Goal: Task Accomplishment & Management: Use online tool/utility

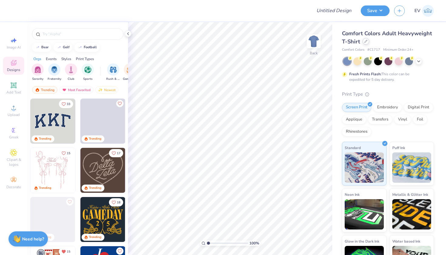
click at [363, 44] on div "Comfort Colors Adult Heavyweight T-Shirt" at bounding box center [388, 37] width 92 height 16
click at [364, 43] on icon at bounding box center [365, 41] width 3 height 3
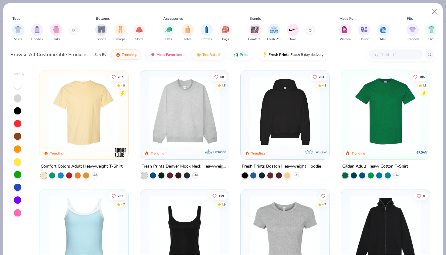
click at [398, 55] on input "text" at bounding box center [395, 54] width 47 height 7
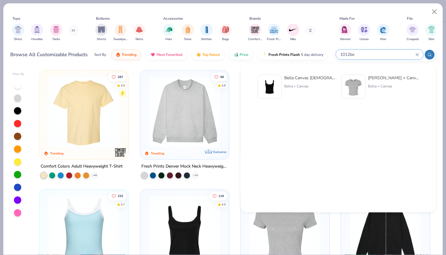
type input "1012be"
click at [358, 87] on img at bounding box center [353, 86] width 19 height 19
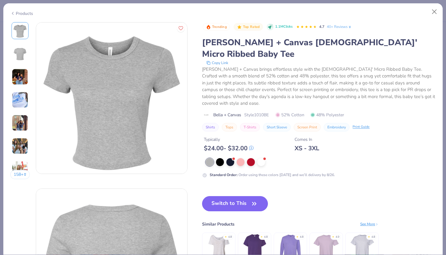
click at [266, 158] on div at bounding box center [321, 162] width 230 height 8
click at [258, 139] on div "Trending Top Rated 1.1M Clicks 4.7 40+ Reviews Bella + Canvas Ladies' Micro Rib…" at bounding box center [319, 100] width 234 height 156
click at [260, 157] on div at bounding box center [261, 161] width 8 height 8
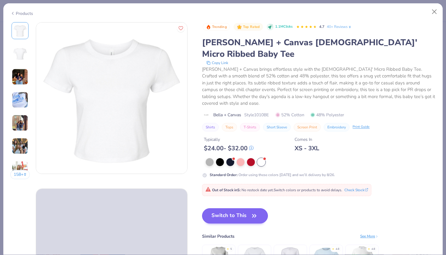
click at [234, 208] on button "Switch to This" at bounding box center [235, 215] width 66 height 15
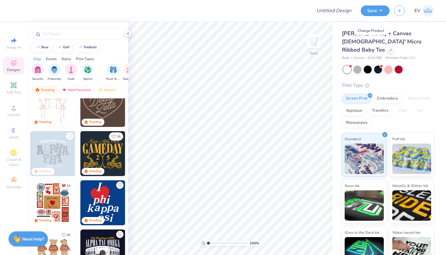
scroll to position [78, 0]
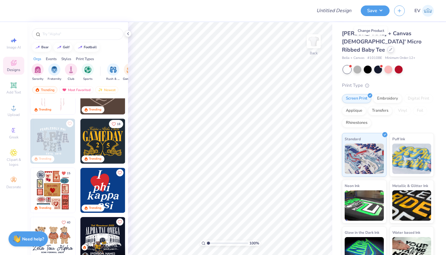
click at [389, 48] on icon at bounding box center [390, 49] width 3 height 3
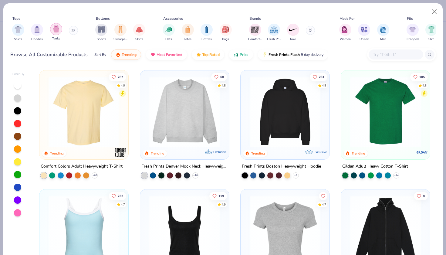
click at [58, 32] on img "filter for Tanks" at bounding box center [56, 28] width 7 height 7
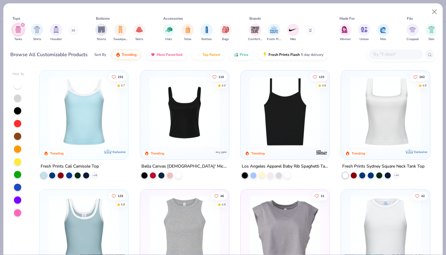
click at [262, 173] on div at bounding box center [262, 175] width 6 height 6
click at [276, 126] on img at bounding box center [285, 111] width 77 height 71
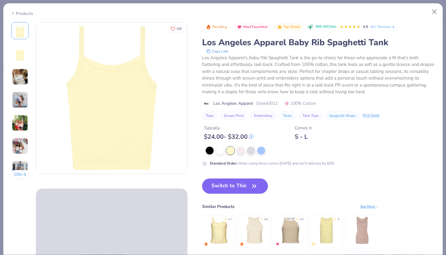
click at [221, 224] on img at bounding box center [218, 230] width 29 height 29
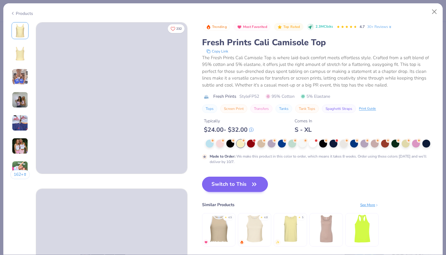
click at [234, 185] on button "Switch to This" at bounding box center [235, 184] width 66 height 15
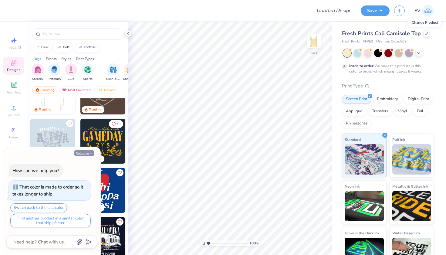
click at [89, 154] on icon "button" at bounding box center [91, 154] width 4 height 4
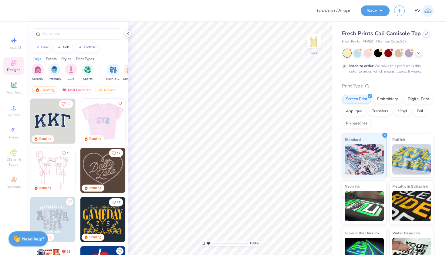
click at [93, 122] on img at bounding box center [102, 121] width 45 height 45
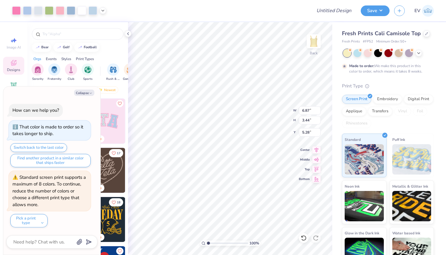
type textarea "x"
type input "2.53"
click at [86, 93] on button "Collapse" at bounding box center [84, 92] width 20 height 6
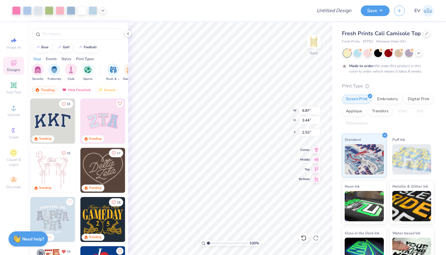
click at [50, 118] on img at bounding box center [52, 121] width 45 height 45
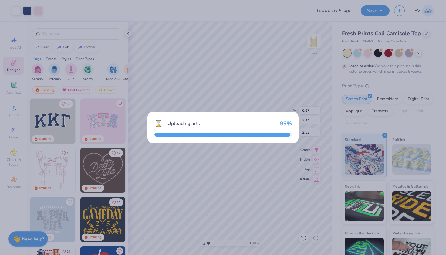
type textarea "x"
type input "7.39"
type input "3.25"
type input "5.38"
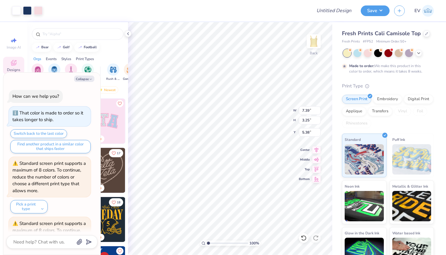
scroll to position [44, 0]
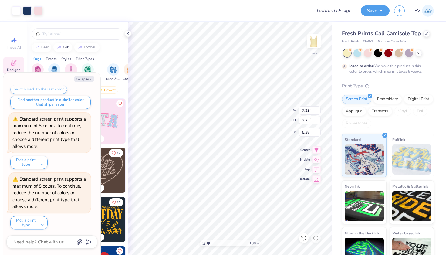
type textarea "x"
type input "6.87"
type input "3.44"
type input "2.53"
type textarea "x"
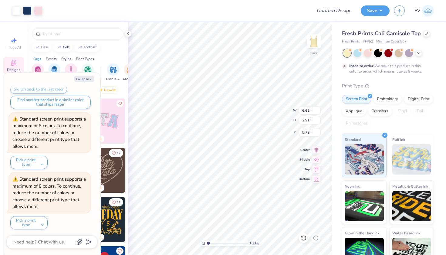
type input "6.62"
type input "2.91"
type input "5.72"
type textarea "x"
type input "2.04"
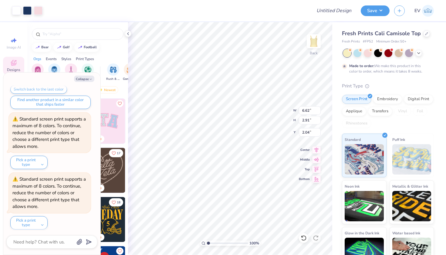
type textarea "x"
type input "5.32"
type input "2.34"
type input "2.61"
type textarea "x"
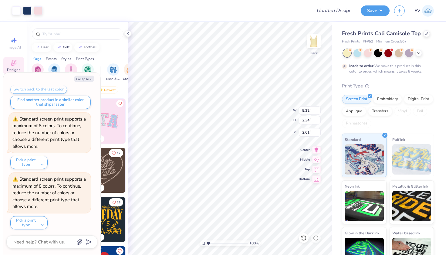
type input "2.33"
click at [81, 78] on button "Collapse" at bounding box center [84, 79] width 20 height 6
type textarea "x"
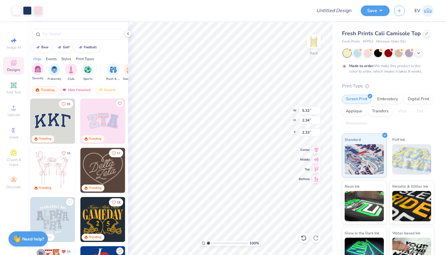
scroll to position [0, 0]
click at [36, 76] on div "Sorority" at bounding box center [38, 72] width 12 height 18
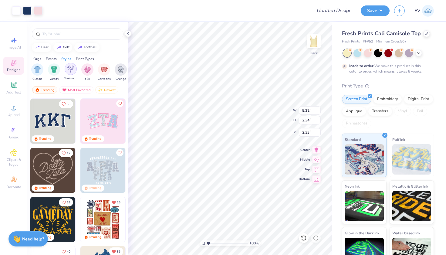
scroll to position [0, 321]
click at [67, 71] on img "filter for Minimalist" at bounding box center [67, 69] width 7 height 7
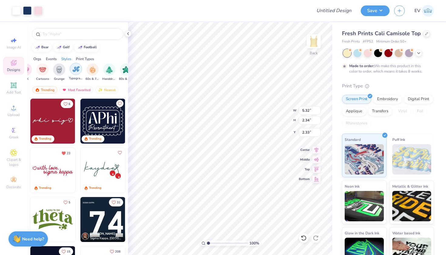
click at [73, 71] on img "filter for Typography" at bounding box center [75, 69] width 7 height 7
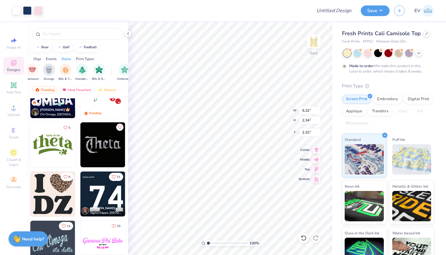
scroll to position [407, 0]
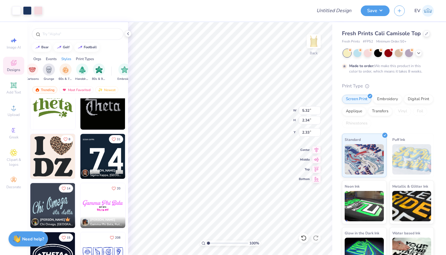
click at [99, 159] on img at bounding box center [102, 156] width 45 height 45
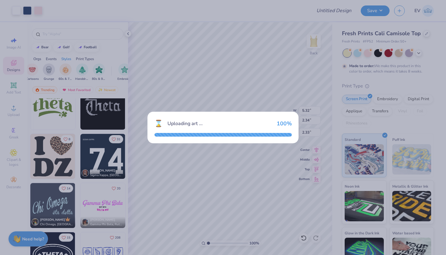
type input "6.73"
type input "5.84"
type input "4.08"
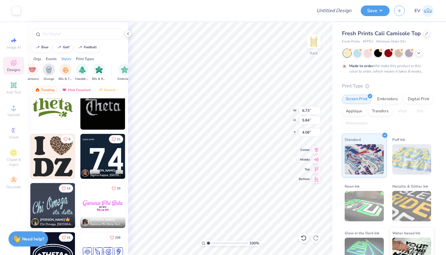
type input "5.32"
type input "2.34"
type input "2.33"
type input "2.14"
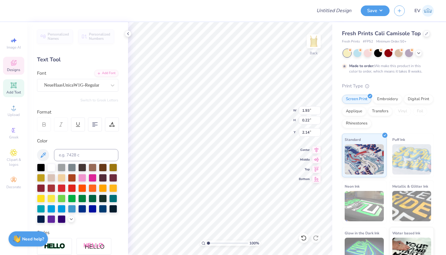
type textarea "Zeta Tau Alpha"
type textarea "ZETA TAU ALPHA"
type textarea "98"
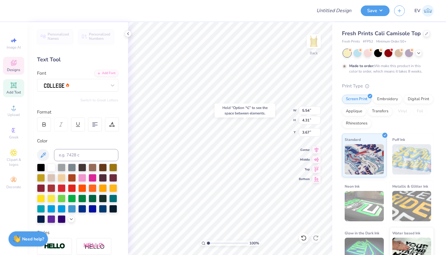
type input "3.70"
type input "2.33"
type input "0.21"
type input "3.16"
type input "2.65"
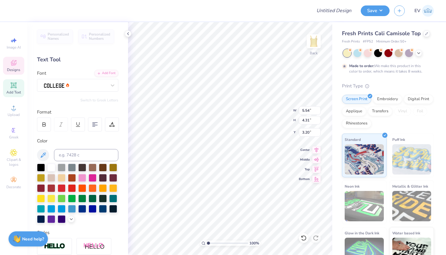
type input "3.22"
type input "2.34"
click at [43, 167] on div at bounding box center [41, 167] width 8 height 8
type input "2.37"
click at [37, 169] on div at bounding box center [41, 167] width 8 height 8
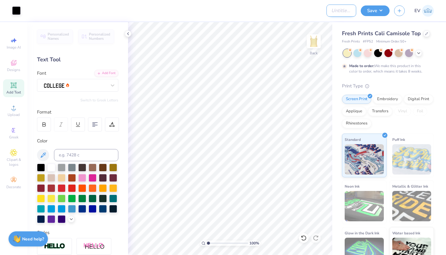
click at [341, 11] on input "Design Title" at bounding box center [341, 11] width 30 height 12
type input "zeta drop"
click at [390, 8] on div "Save EV" at bounding box center [403, 10] width 85 height 21
click at [378, 11] on button "Save" at bounding box center [375, 10] width 29 height 11
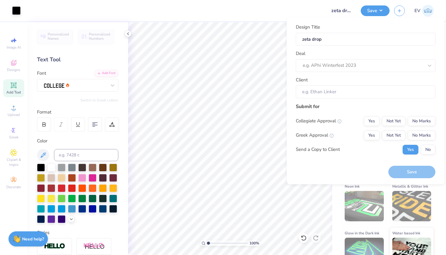
click at [336, 57] on div "Deal e.g. APhi Winterfest 2023" at bounding box center [366, 61] width 140 height 22
click at [329, 67] on div "e.g. APhi Winterfest 2023" at bounding box center [363, 65] width 121 height 7
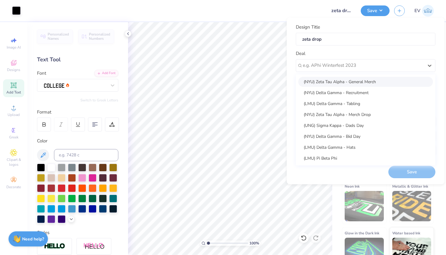
click at [334, 83] on div "(NYU) Zeta Tau Alpha - General Merch" at bounding box center [365, 82] width 135 height 10
type input "[PERSON_NAME]"
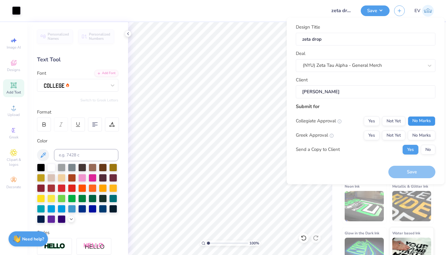
click at [422, 121] on button "No Marks" at bounding box center [422, 121] width 28 height 10
click at [397, 130] on button "Not Yet" at bounding box center [393, 135] width 23 height 10
click at [400, 170] on button "Save" at bounding box center [411, 172] width 47 height 12
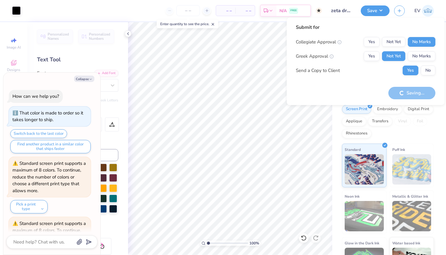
scroll to position [76, 0]
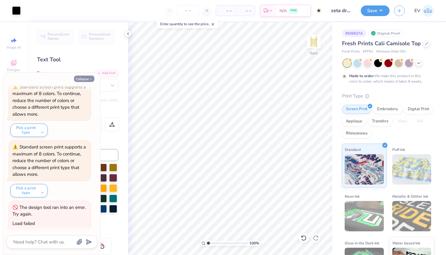
click at [91, 78] on icon "button" at bounding box center [91, 79] width 4 height 4
type textarea "x"
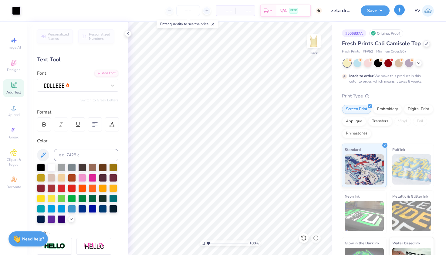
click at [399, 11] on icon "button" at bounding box center [399, 9] width 5 height 5
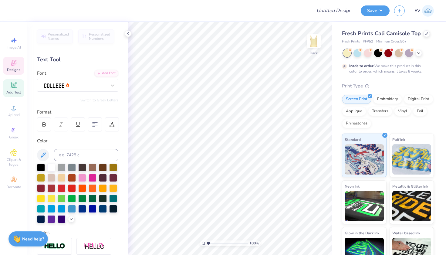
click at [16, 66] on icon at bounding box center [13, 62] width 7 height 7
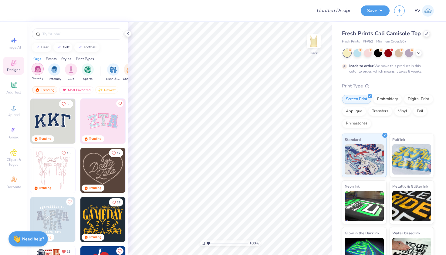
click at [35, 66] on img "filter for Sorority" at bounding box center [37, 69] width 7 height 7
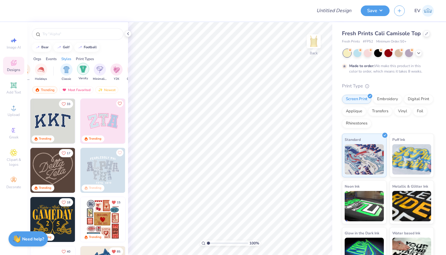
scroll to position [0, 292]
click at [64, 70] on img "filter for Classic" at bounding box center [63, 69] width 7 height 7
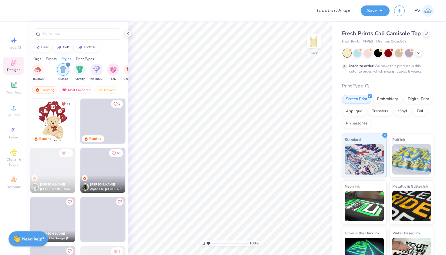
click at [77, 70] on img "filter for Varsity" at bounding box center [79, 69] width 7 height 7
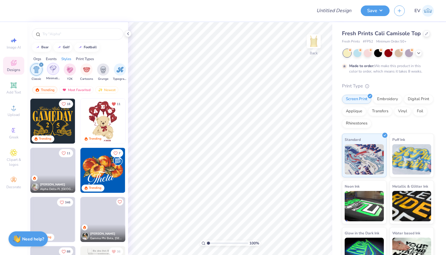
click at [51, 70] on img "filter for Minimalist" at bounding box center [53, 69] width 7 height 7
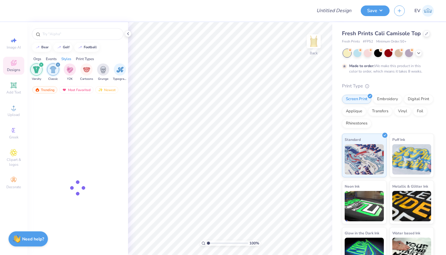
scroll to position [0, 374]
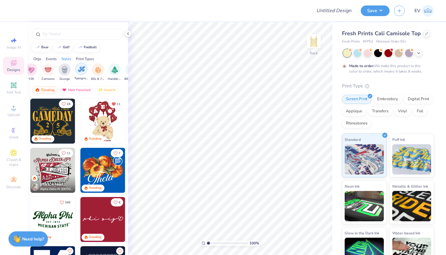
click at [81, 70] on img "filter for Typography" at bounding box center [81, 69] width 7 height 7
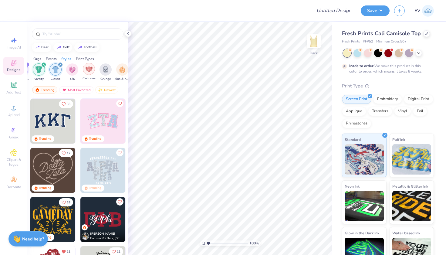
scroll to position [0, 348]
click at [46, 64] on icon "filter for Varsity" at bounding box center [46, 65] width 2 height 2
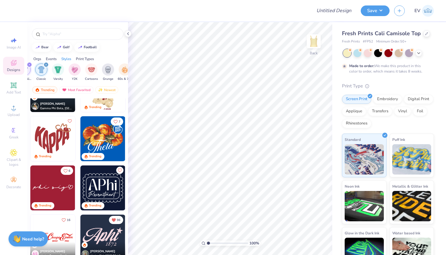
scroll to position [147, 0]
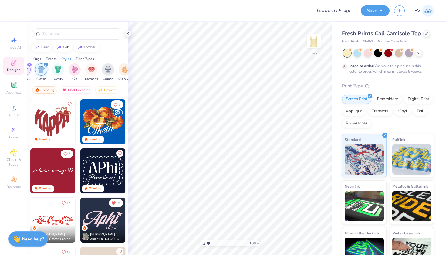
click at [44, 64] on div "filter for Classic" at bounding box center [45, 64] width 5 height 5
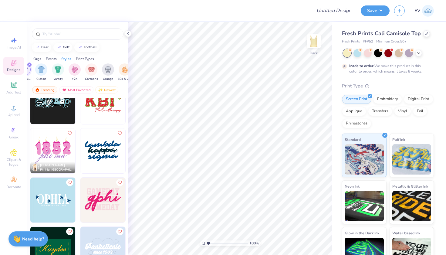
scroll to position [4400, 0]
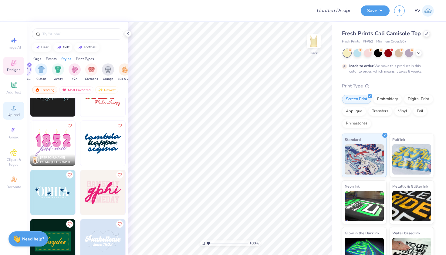
click at [11, 107] on icon at bounding box center [13, 107] width 7 height 7
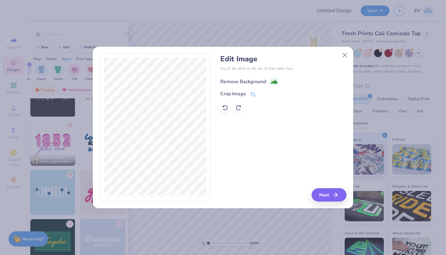
click at [247, 84] on div "Remove Background" at bounding box center [243, 81] width 46 height 7
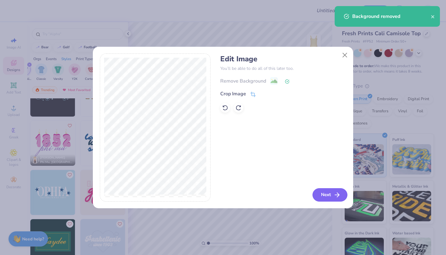
click at [332, 192] on button "Next" at bounding box center [329, 194] width 35 height 13
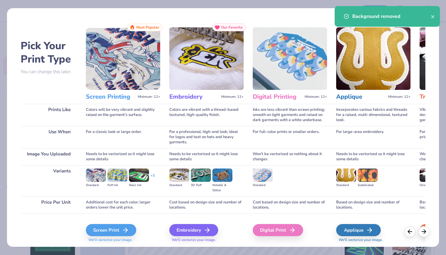
click at [128, 223] on div "Screen Print We'll vectorize your image." at bounding box center [123, 229] width 74 height 32
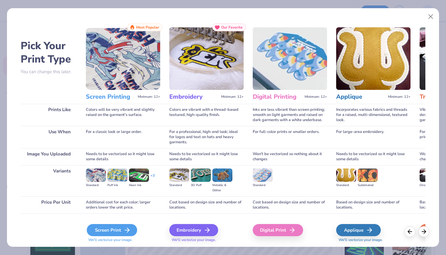
click at [118, 228] on div "Screen Print" at bounding box center [112, 230] width 50 height 12
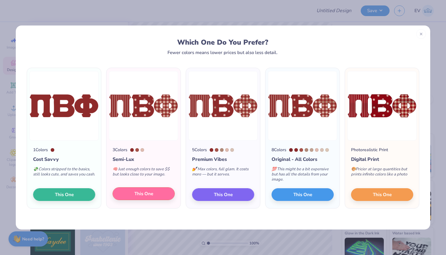
click at [131, 191] on button "This One" at bounding box center [144, 193] width 62 height 13
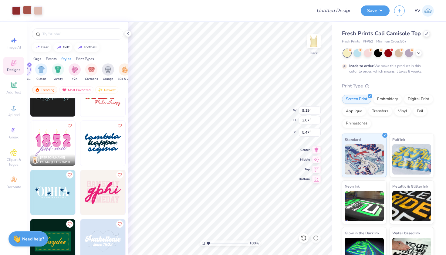
click at [26, 9] on div at bounding box center [27, 10] width 8 height 8
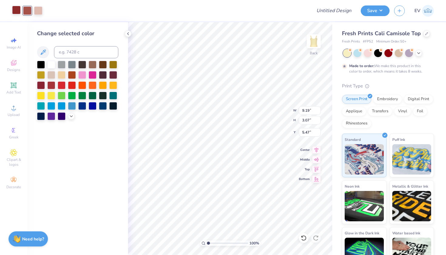
click at [15, 10] on div at bounding box center [16, 10] width 8 height 8
click at [26, 11] on div at bounding box center [27, 10] width 8 height 8
click at [75, 53] on input at bounding box center [86, 52] width 64 height 12
type input "7623"
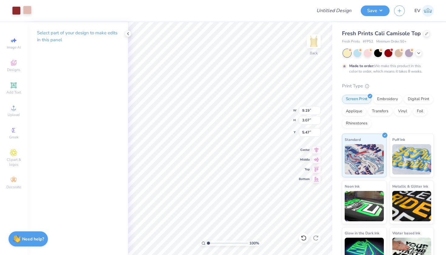
click at [28, 11] on div at bounding box center [27, 10] width 8 height 8
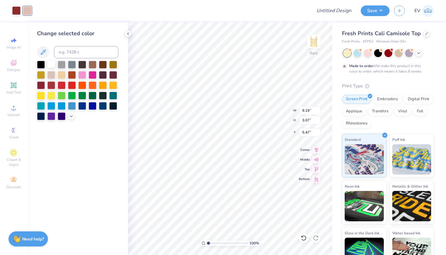
click at [50, 67] on div at bounding box center [51, 64] width 8 height 8
click at [16, 10] on div at bounding box center [16, 10] width 8 height 8
click at [42, 66] on div at bounding box center [41, 64] width 8 height 8
click at [71, 116] on icon at bounding box center [71, 115] width 5 height 5
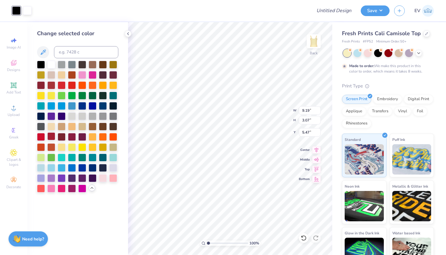
click at [53, 137] on div at bounding box center [51, 136] width 8 height 8
click at [64, 136] on div at bounding box center [62, 136] width 8 height 8
click at [72, 136] on div at bounding box center [72, 136] width 8 height 8
click at [64, 85] on div at bounding box center [62, 85] width 8 height 8
click at [71, 166] on div at bounding box center [72, 167] width 8 height 8
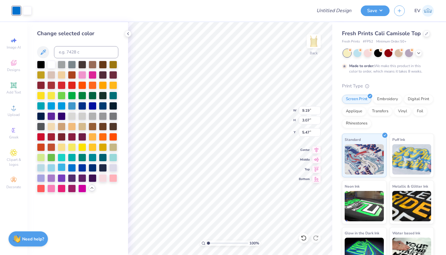
click at [60, 167] on div at bounding box center [62, 167] width 8 height 8
click at [52, 167] on div at bounding box center [51, 167] width 8 height 8
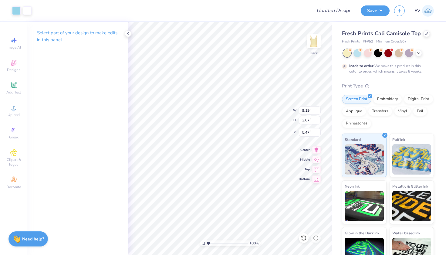
type input "5.02"
type input "1.67"
type input "2.71"
type input "1.64"
click at [13, 48] on span "Image AI" at bounding box center [14, 47] width 14 height 5
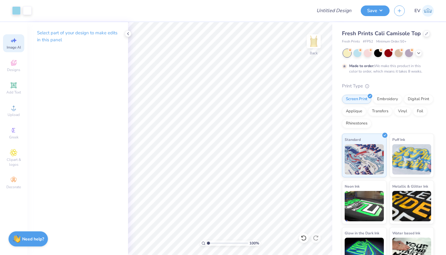
select select "4"
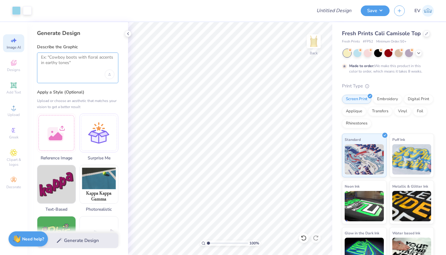
click at [65, 69] on textarea at bounding box center [77, 62] width 73 height 15
click at [92, 131] on div at bounding box center [98, 132] width 39 height 39
click at [78, 76] on div at bounding box center [77, 67] width 81 height 31
click at [73, 70] on div at bounding box center [77, 67] width 81 height 31
click at [64, 64] on textarea at bounding box center [77, 62] width 73 height 15
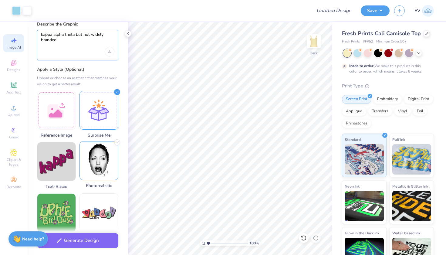
scroll to position [88, 0]
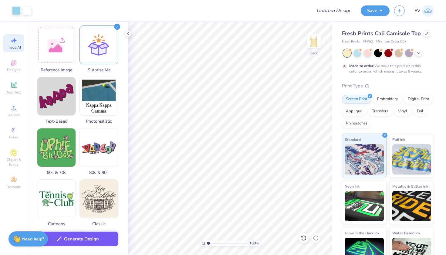
type textarea "kappa alpha theta but not widely branded"
click at [83, 237] on button "Generate Design" at bounding box center [77, 238] width 81 height 15
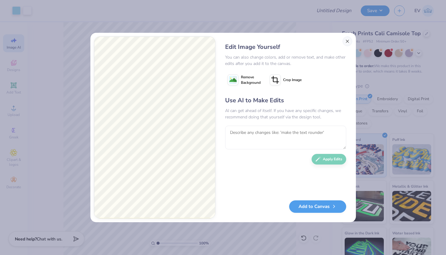
click at [347, 43] on button "Close" at bounding box center [347, 41] width 10 height 10
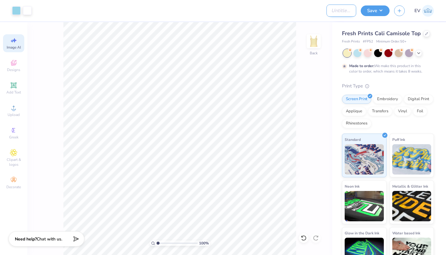
click at [341, 9] on input "Design Title" at bounding box center [341, 11] width 30 height 12
type input "zeta merch"
click at [374, 7] on button "Save" at bounding box center [375, 10] width 29 height 11
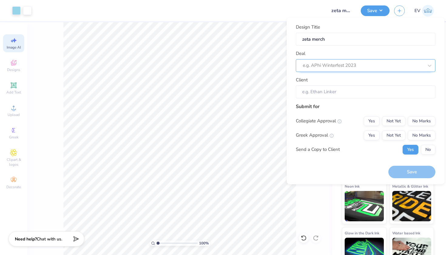
click at [358, 62] on div at bounding box center [363, 65] width 121 height 8
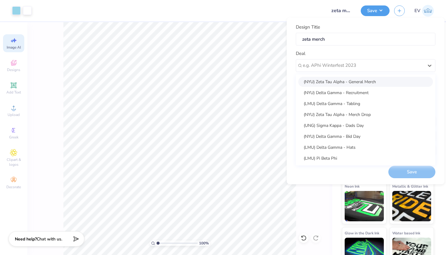
click at [357, 81] on div "(NYU) Zeta Tau Alpha - General Merch" at bounding box center [365, 82] width 135 height 10
type input "[PERSON_NAME]"
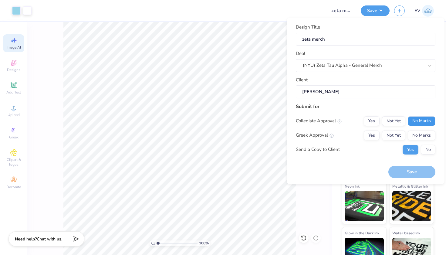
click at [419, 119] on button "No Marks" at bounding box center [422, 121] width 28 height 10
click at [398, 128] on div "Collegiate Approval Yes Not Yet No Marks Greek Approval Yes Not Yet No Marks Se…" at bounding box center [366, 135] width 140 height 38
click at [397, 132] on button "Not Yet" at bounding box center [393, 135] width 23 height 10
click at [399, 168] on button "Save" at bounding box center [411, 172] width 47 height 12
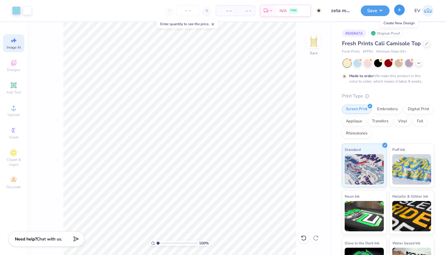
click at [398, 9] on icon "button" at bounding box center [399, 9] width 5 height 5
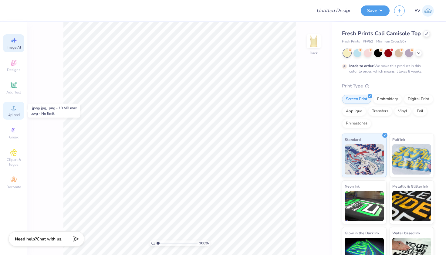
click at [15, 113] on span "Upload" at bounding box center [14, 114] width 12 height 5
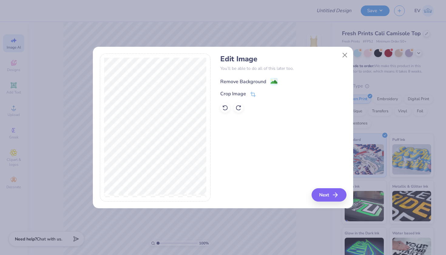
click at [255, 82] on div "Remove Background" at bounding box center [243, 81] width 46 height 7
click at [330, 195] on button "Next" at bounding box center [329, 194] width 35 height 13
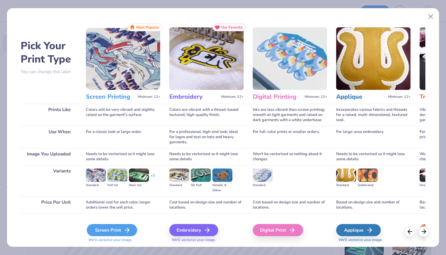
click at [101, 227] on div "Screen Print" at bounding box center [112, 230] width 50 height 12
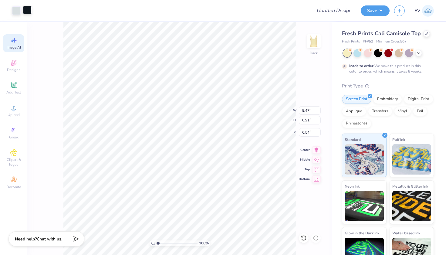
click at [27, 9] on div at bounding box center [27, 10] width 8 height 8
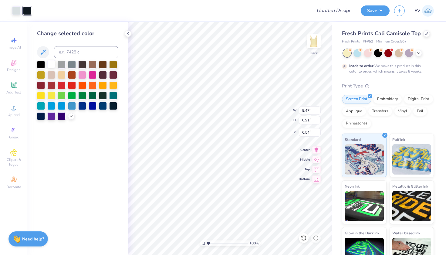
click at [50, 66] on div at bounding box center [51, 64] width 8 height 8
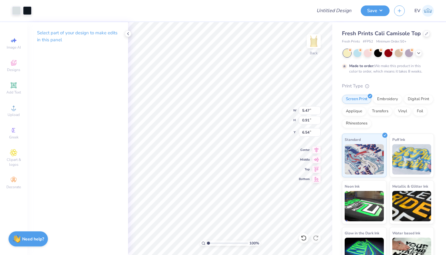
click at [10, 10] on div "Art colors" at bounding box center [16, 10] width 32 height 21
click at [13, 10] on div at bounding box center [16, 10] width 8 height 8
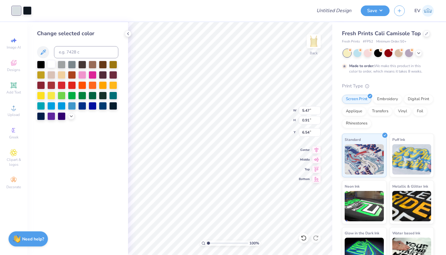
click at [52, 66] on div at bounding box center [51, 64] width 8 height 8
click at [37, 10] on div at bounding box center [38, 10] width 8 height 8
click at [49, 66] on div at bounding box center [51, 64] width 8 height 8
click at [35, 10] on div at bounding box center [38, 10] width 8 height 8
click at [51, 64] on div at bounding box center [51, 64] width 8 height 8
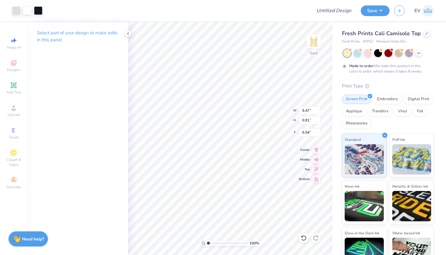
type input "2.28"
click at [15, 86] on icon at bounding box center [14, 85] width 6 height 6
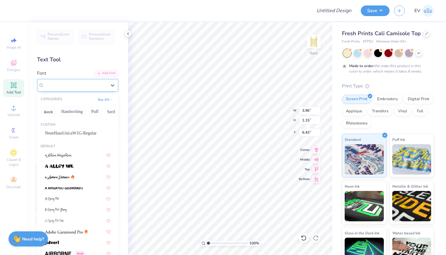
click at [65, 81] on div "Super Dream" at bounding box center [75, 84] width 64 height 9
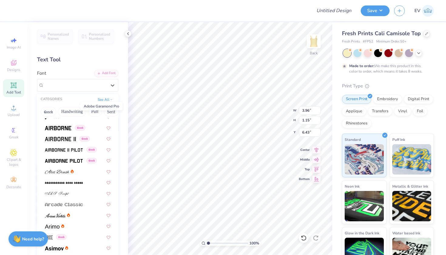
scroll to position [131, 0]
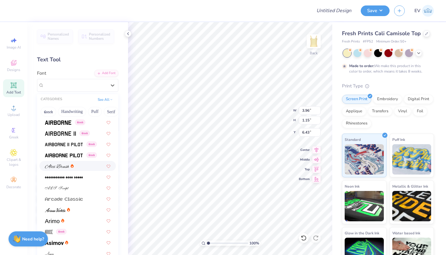
click at [72, 169] on div at bounding box center [77, 166] width 76 height 10
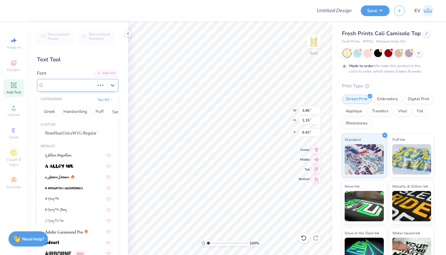
click at [89, 82] on div "Super Dream" at bounding box center [69, 84] width 52 height 9
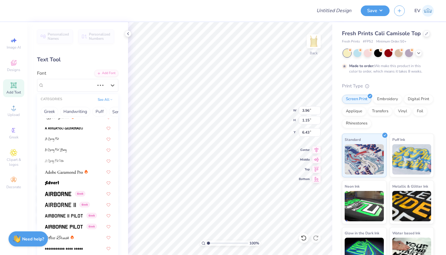
scroll to position [83, 0]
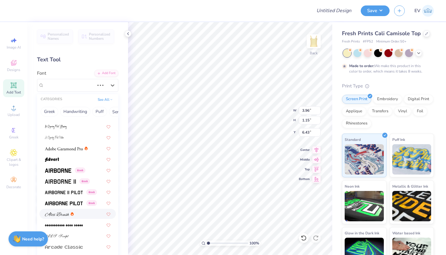
click at [76, 214] on div at bounding box center [78, 213] width 66 height 6
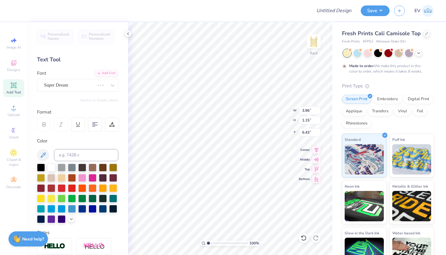
scroll to position [0, 0]
type textarea "est. 18"
type input "5.95"
type textarea "est. 1898"
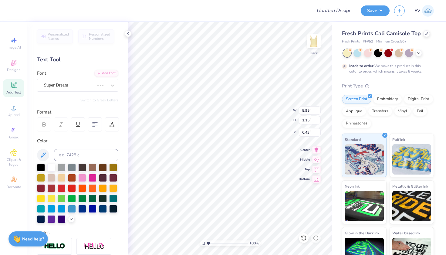
scroll to position [0, 1]
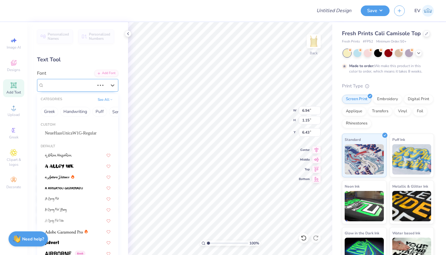
click at [56, 90] on div "Super Dream" at bounding box center [77, 85] width 81 height 13
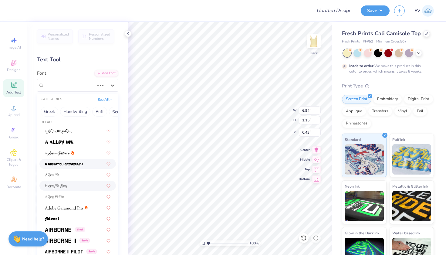
scroll to position [27, 0]
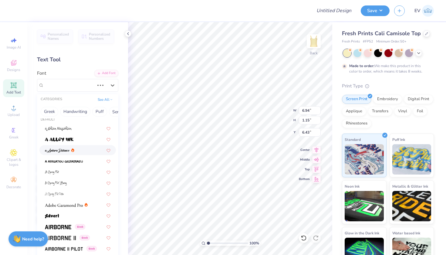
click at [78, 153] on div at bounding box center [78, 150] width 66 height 6
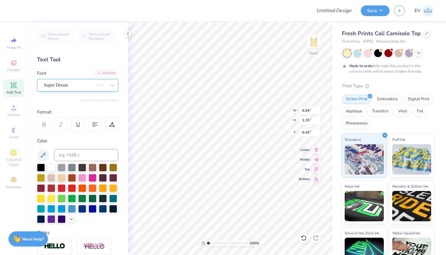
click at [73, 83] on div "Super Dream" at bounding box center [69, 84] width 52 height 9
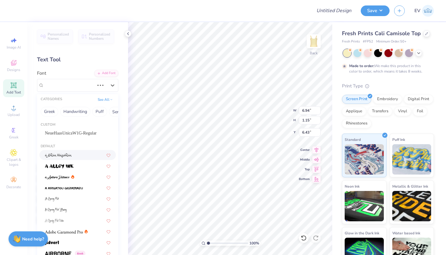
click at [68, 152] on span at bounding box center [58, 155] width 27 height 6
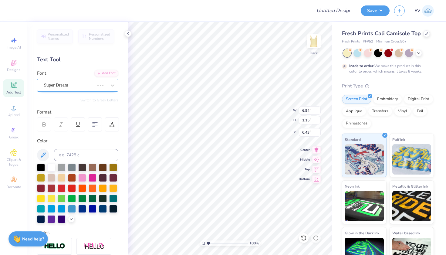
click at [88, 86] on div "Super Dream" at bounding box center [69, 84] width 52 height 9
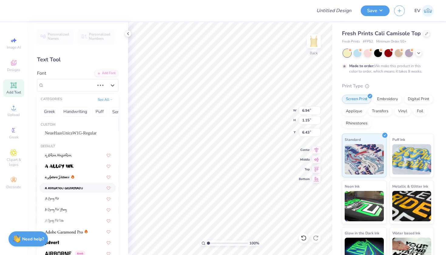
click at [77, 192] on div at bounding box center [77, 188] width 76 height 10
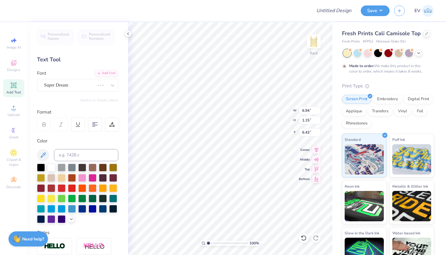
scroll to position [0, 1]
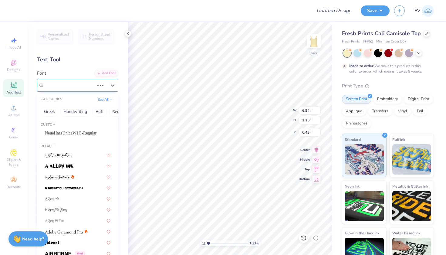
click at [81, 84] on div "Super Dream" at bounding box center [69, 84] width 52 height 9
type input "4.82"
type input "1.28"
type input "6.36"
type input "6.94"
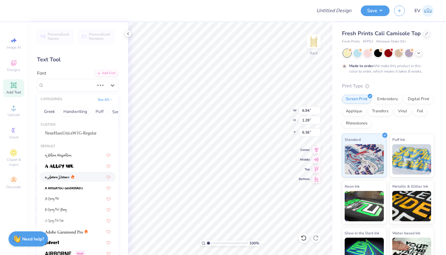
type input "1.15"
type input "6.43"
type input "4.57"
type input "1.16"
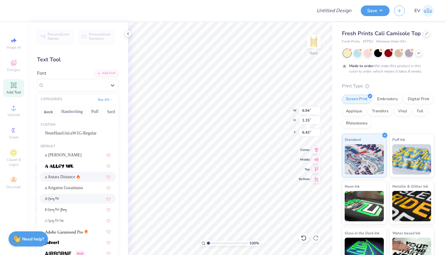
type input "6.42"
type input "8.44"
type input "1.27"
type input "6.36"
type input "4.90"
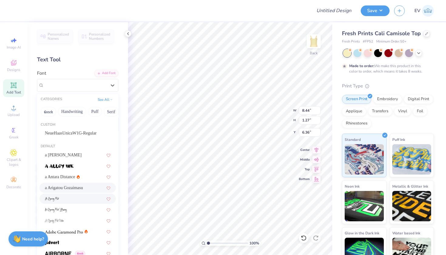
type input "1.43"
type input "6.29"
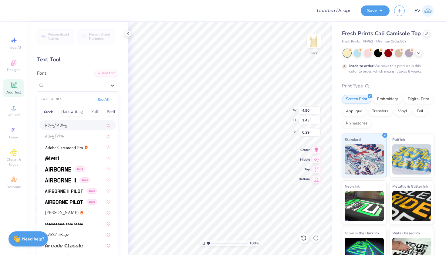
scroll to position [93, 0]
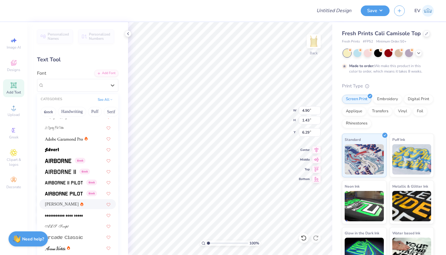
click at [74, 205] on div "Alex Brush" at bounding box center [78, 204] width 66 height 6
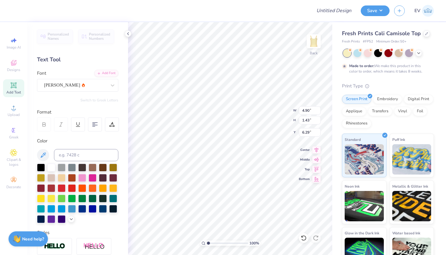
type input "5.70"
type input "1.28"
type input "6.36"
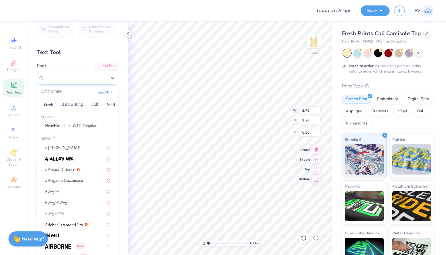
click at [89, 77] on div "Alex Brush" at bounding box center [75, 77] width 64 height 9
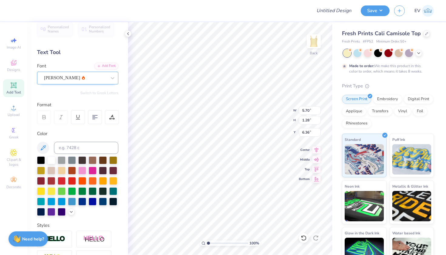
type input "2.46"
type input "0.55"
type input "3.52"
type input "3.35"
click at [333, 17] on div "Design Title" at bounding box center [333, 10] width 45 height 21
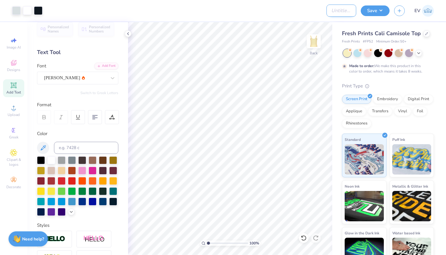
click at [331, 12] on input "Design Title" at bounding box center [341, 11] width 30 height 12
type input "zeta"
click at [370, 15] on button "Save" at bounding box center [375, 10] width 29 height 11
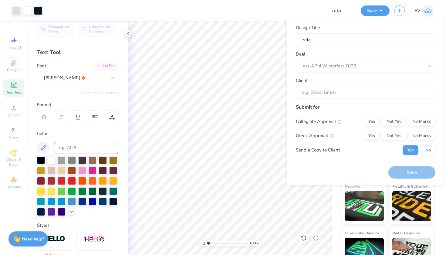
click at [355, 59] on div "Deal e.g. APhi Winterfest 2023" at bounding box center [366, 62] width 140 height 22
click at [346, 67] on div "e.g. APhi Winterfest 2023" at bounding box center [363, 65] width 121 height 7
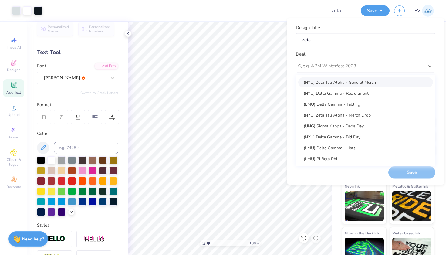
click at [346, 83] on div "(NYU) Zeta Tau Alpha - General Merch" at bounding box center [365, 82] width 135 height 10
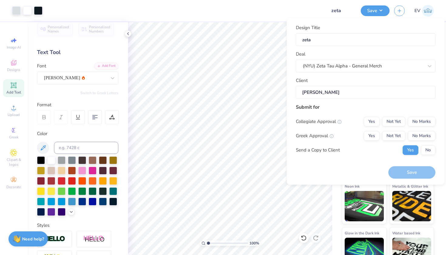
type input "[PERSON_NAME]"
click at [425, 123] on button "No Marks" at bounding box center [422, 121] width 28 height 10
click at [395, 131] on button "Not Yet" at bounding box center [393, 136] width 23 height 10
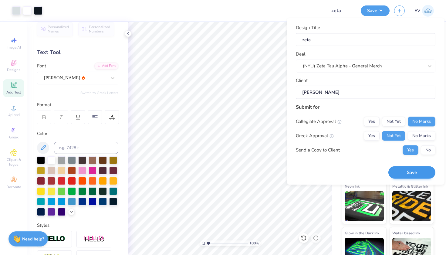
click at [416, 168] on button "Save" at bounding box center [411, 172] width 47 height 12
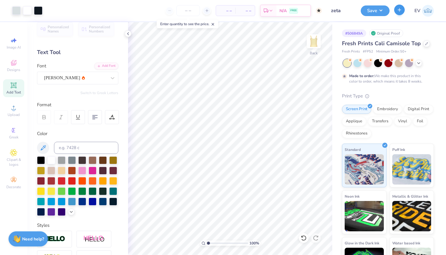
click at [402, 10] on icon "button" at bounding box center [399, 9] width 5 height 5
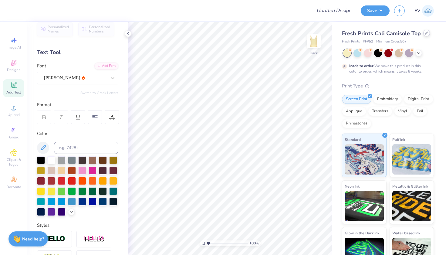
click at [423, 34] on div at bounding box center [426, 33] width 7 height 7
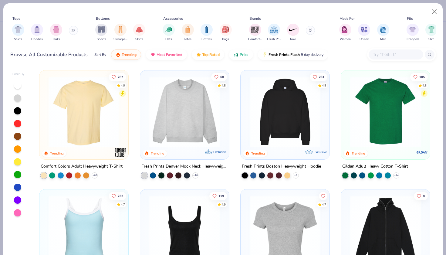
click at [162, 96] on img at bounding box center [184, 111] width 77 height 71
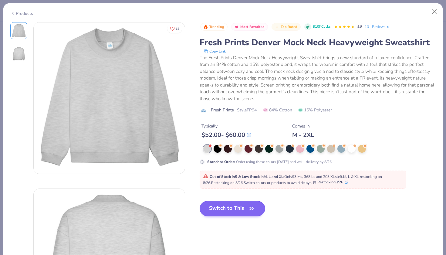
click at [231, 207] on button "Switch to This" at bounding box center [233, 208] width 66 height 15
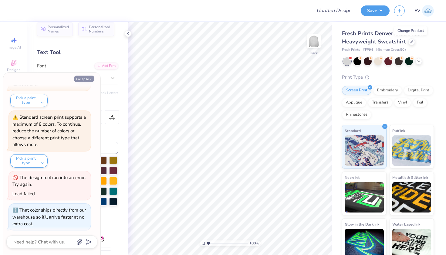
click at [83, 79] on button "Collapse" at bounding box center [84, 79] width 20 height 6
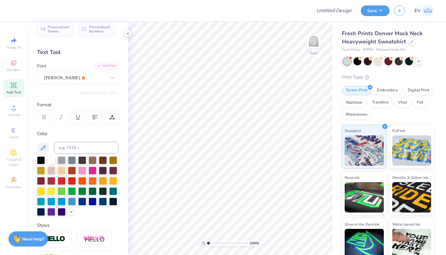
type textarea "x"
click at [15, 60] on icon at bounding box center [13, 62] width 7 height 7
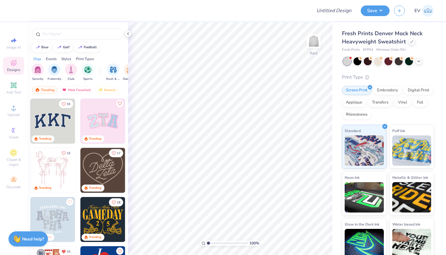
click at [65, 115] on img at bounding box center [52, 121] width 45 height 45
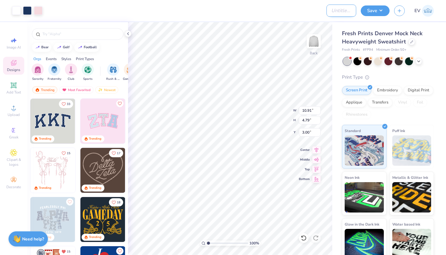
click at [331, 16] on input "Design Title" at bounding box center [341, 11] width 30 height 12
click at [40, 11] on div at bounding box center [38, 10] width 8 height 8
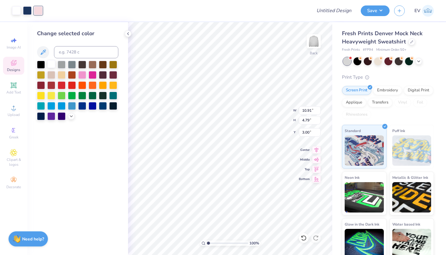
click at [52, 66] on div at bounding box center [51, 64] width 8 height 8
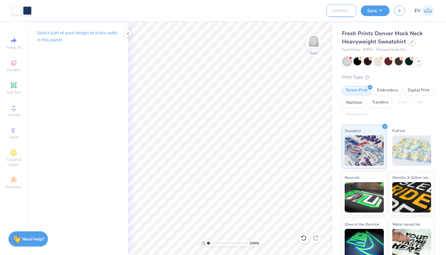
click at [333, 10] on input "Design Title" at bounding box center [341, 11] width 30 height 12
type input "deegee"
click at [375, 9] on button "Save" at bounding box center [375, 10] width 29 height 11
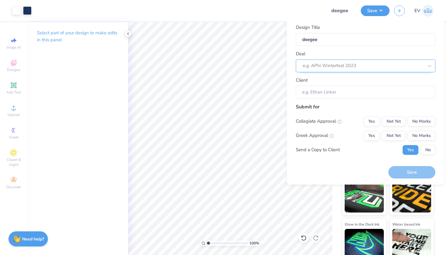
click at [367, 59] on div "e.g. APhi Winterfest 2023" at bounding box center [366, 65] width 140 height 13
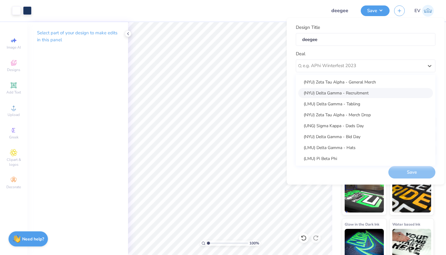
click at [353, 92] on div "(NYU) Delta Gamma - Recruitment" at bounding box center [365, 93] width 135 height 10
type input "Julie Kam"
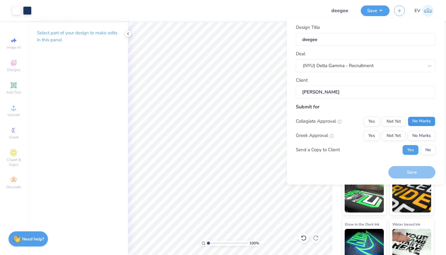
click at [421, 121] on button "No Marks" at bounding box center [422, 121] width 28 height 10
click at [394, 133] on button "Not Yet" at bounding box center [393, 136] width 23 height 10
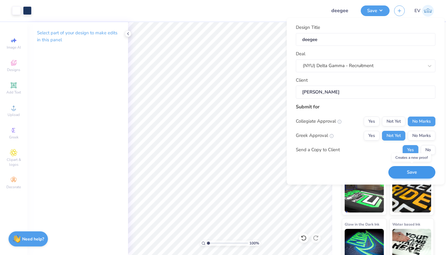
click at [404, 172] on button "Save" at bounding box center [411, 172] width 47 height 12
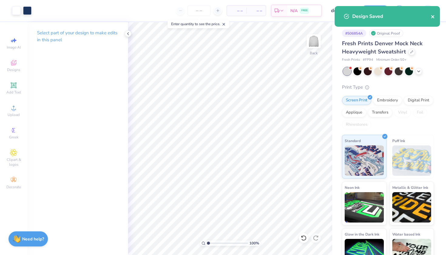
click at [434, 17] on icon "close" at bounding box center [433, 16] width 4 height 5
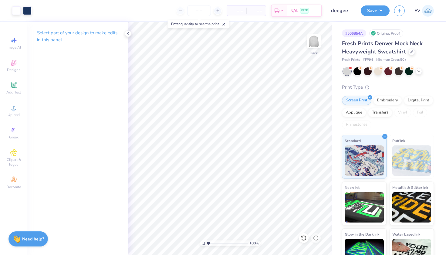
click at [402, 7] on div "Design Saved" at bounding box center [387, 6] width 108 height 2
click at [399, 9] on line "button" at bounding box center [399, 9] width 0 height 3
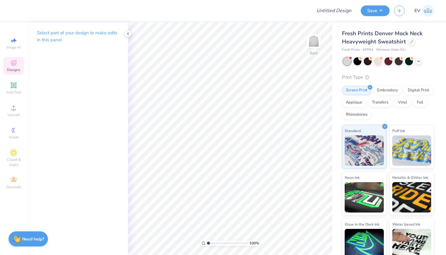
click at [15, 68] on span "Designs" at bounding box center [13, 69] width 13 height 5
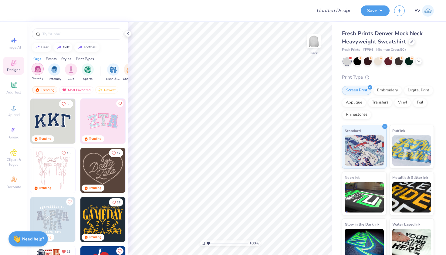
click at [39, 69] on img "filter for Sorority" at bounding box center [37, 69] width 7 height 7
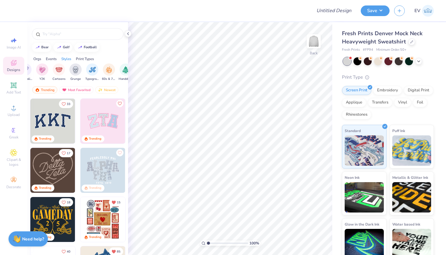
scroll to position [0, 365]
click at [89, 71] on img "filter for Typography" at bounding box center [91, 69] width 7 height 7
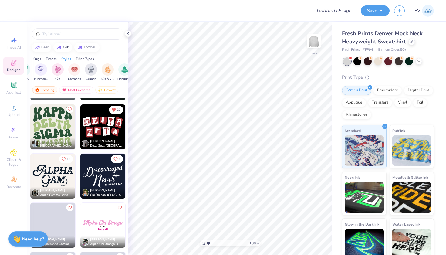
scroll to position [4720, 0]
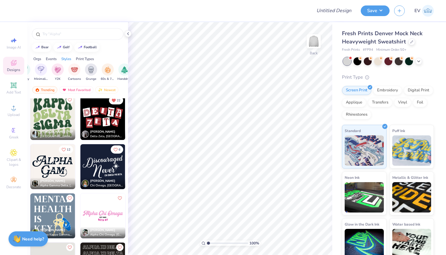
click at [66, 159] on img at bounding box center [52, 166] width 45 height 45
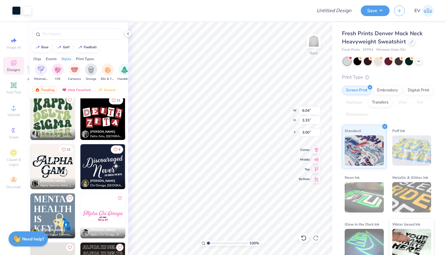
type input "8.65"
type input "4.77"
type input "1.72"
type input "2.23"
click at [343, 10] on input "Design Title" at bounding box center [341, 11] width 30 height 12
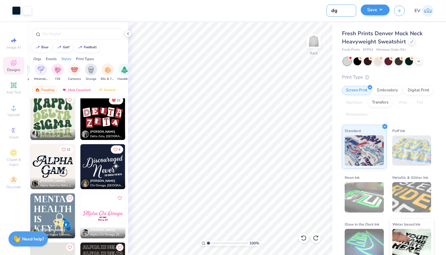
type input "dg"
click at [376, 14] on button "Save" at bounding box center [375, 10] width 29 height 11
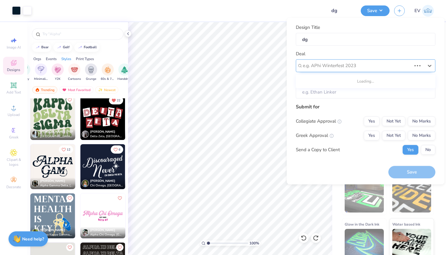
click at [348, 64] on div "e.g. APhi Winterfest 2023" at bounding box center [357, 65] width 109 height 7
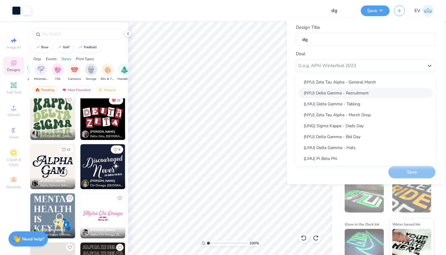
click at [338, 95] on div "(NYU) Delta Gamma - Recruitment" at bounding box center [365, 93] width 135 height 10
type input "Julie Kam"
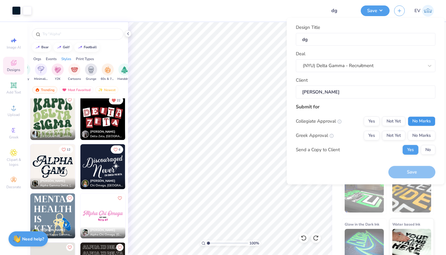
click at [418, 120] on button "No Marks" at bounding box center [422, 121] width 28 height 10
click at [397, 133] on button "Not Yet" at bounding box center [393, 135] width 23 height 10
click at [401, 167] on button "Save" at bounding box center [411, 172] width 47 height 12
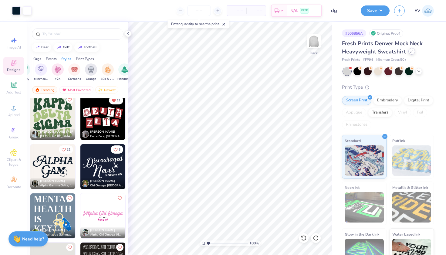
click at [410, 49] on div at bounding box center [411, 51] width 7 height 7
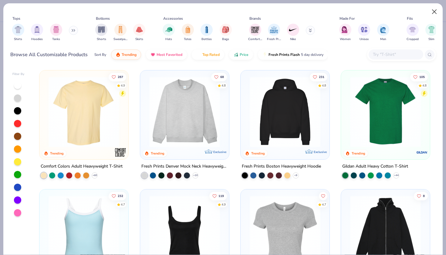
click at [434, 12] on button "Close" at bounding box center [435, 12] width 12 height 12
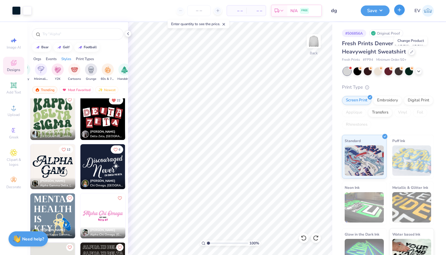
click at [395, 9] on button "button" at bounding box center [399, 10] width 11 height 11
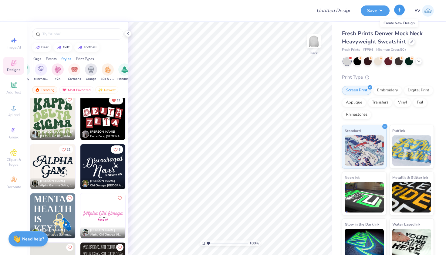
click at [399, 9] on icon "button" at bounding box center [399, 9] width 5 height 5
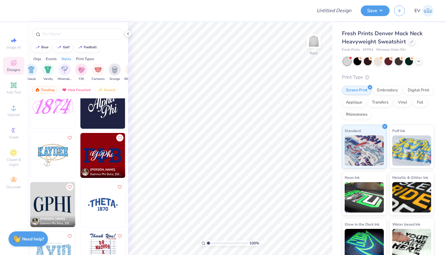
scroll to position [0, 341]
click at [63, 68] on img "filter for Minimalist" at bounding box center [64, 69] width 7 height 7
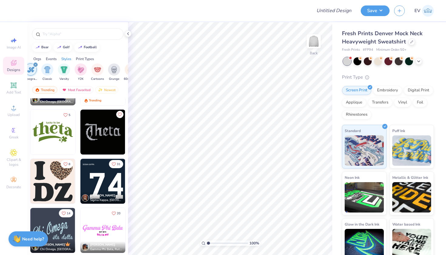
scroll to position [385, 0]
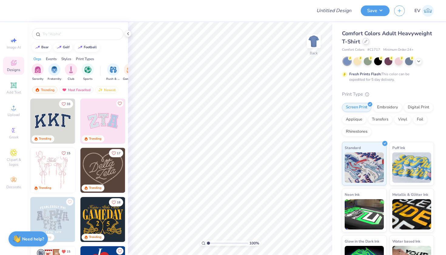
click at [363, 40] on div at bounding box center [365, 41] width 7 height 7
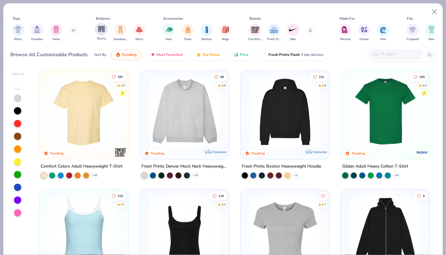
click at [102, 32] on img "filter for Shorts" at bounding box center [101, 28] width 7 height 7
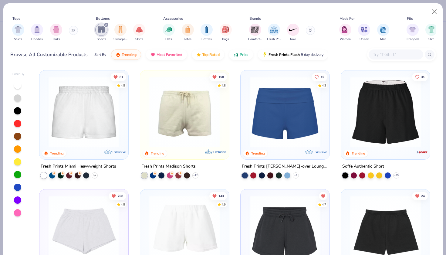
click at [95, 173] on icon at bounding box center [94, 175] width 5 height 5
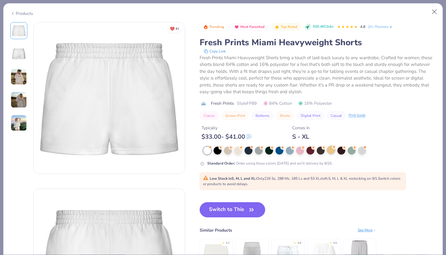
click at [333, 152] on div at bounding box center [331, 150] width 8 height 8
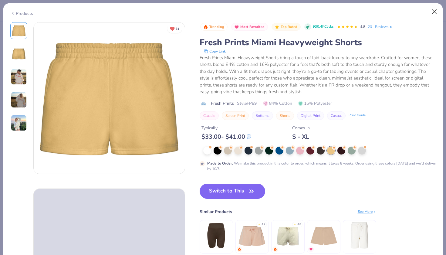
click at [434, 12] on button "Close" at bounding box center [435, 12] width 12 height 12
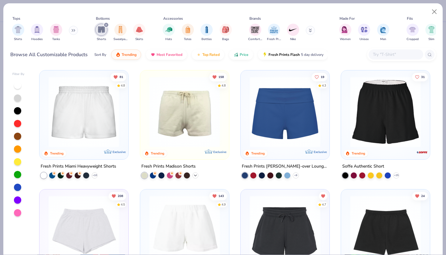
click at [196, 176] on icon at bounding box center [195, 175] width 5 height 5
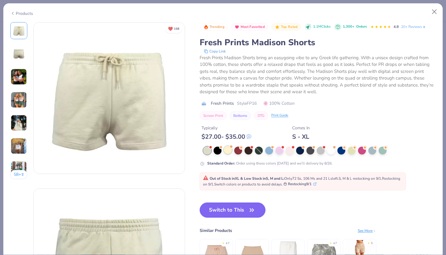
click at [227, 150] on div at bounding box center [228, 150] width 8 height 8
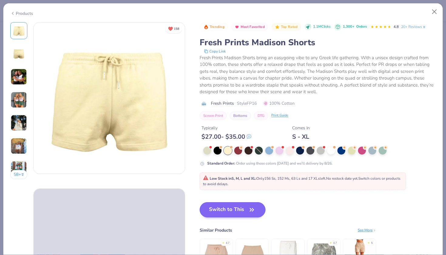
click at [239, 210] on button "Switch to This" at bounding box center [233, 209] width 66 height 15
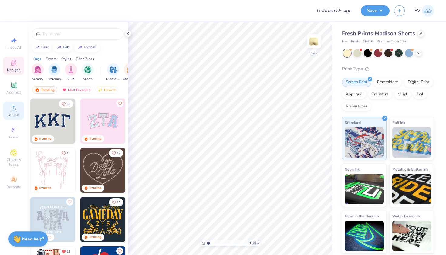
click at [11, 112] on div "Upload" at bounding box center [13, 111] width 21 height 18
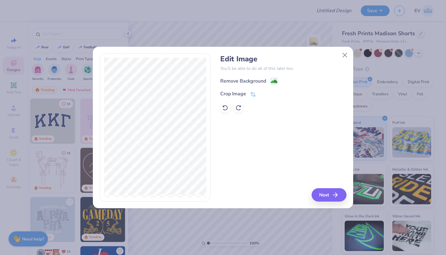
click at [271, 88] on div "Remove Background Crop Image" at bounding box center [283, 94] width 126 height 35
click at [271, 85] on div "Remove Background Crop Image" at bounding box center [283, 94] width 126 height 35
click at [247, 82] on div "Remove Background" at bounding box center [243, 81] width 46 height 7
click at [327, 193] on button "Next" at bounding box center [329, 194] width 35 height 13
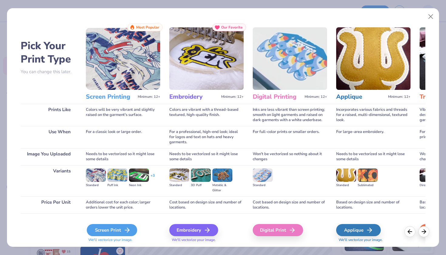
click at [109, 230] on div "Screen Print" at bounding box center [112, 230] width 50 height 12
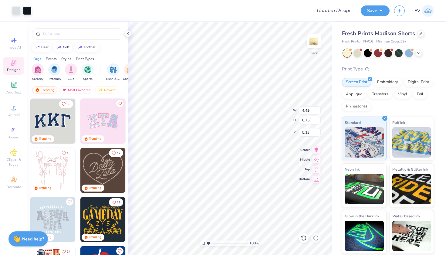
type input "2.43"
type input "0.41"
type input "2.54"
type input "3.03"
type input "0.50"
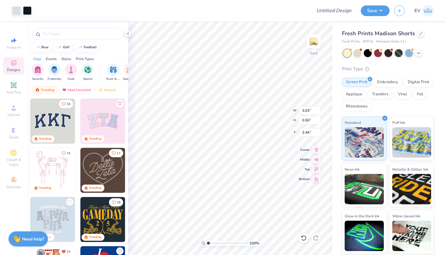
type input "2.53"
click at [345, 10] on input "Design Title" at bounding box center [341, 11] width 30 height 12
type input "s"
type input "d"
type input "zeta"
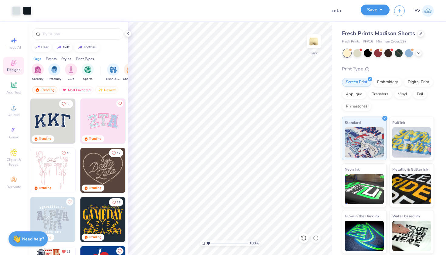
click at [373, 10] on button "Save" at bounding box center [375, 10] width 29 height 11
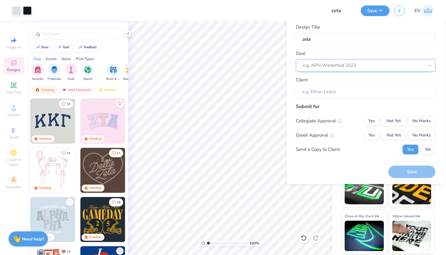
click at [332, 62] on div "e.g. APhi Winterfest 2023" at bounding box center [363, 65] width 121 height 7
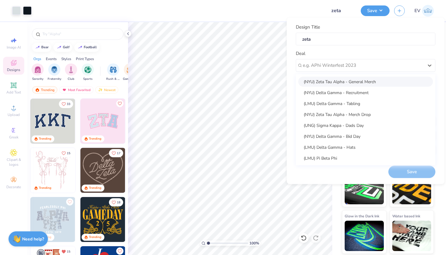
click at [332, 79] on div "(NYU) Zeta Tau Alpha - General Merch" at bounding box center [365, 81] width 135 height 10
type input "[PERSON_NAME]"
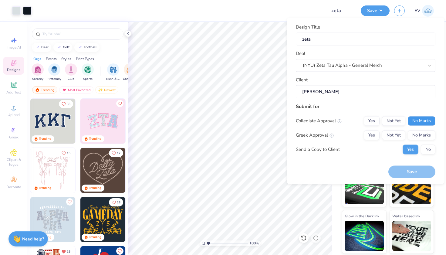
click at [432, 125] on button "No Marks" at bounding box center [422, 121] width 28 height 10
click at [400, 130] on button "Not Yet" at bounding box center [393, 135] width 23 height 10
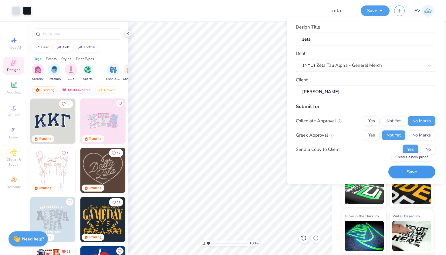
click at [402, 167] on button "Save" at bounding box center [411, 172] width 47 height 12
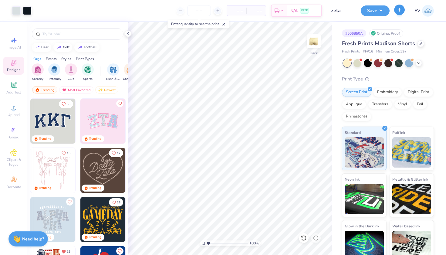
click at [400, 8] on icon "button" at bounding box center [399, 9] width 5 height 5
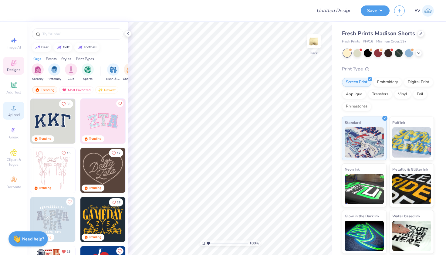
click at [10, 111] on icon at bounding box center [13, 107] width 7 height 7
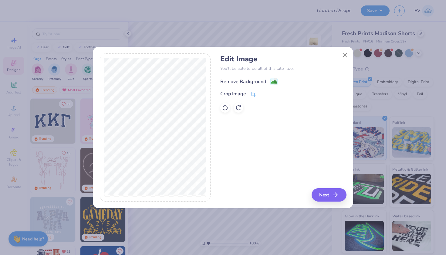
click at [271, 82] on rect at bounding box center [274, 81] width 7 height 7
click at [346, 56] on button "Close" at bounding box center [345, 55] width 12 height 12
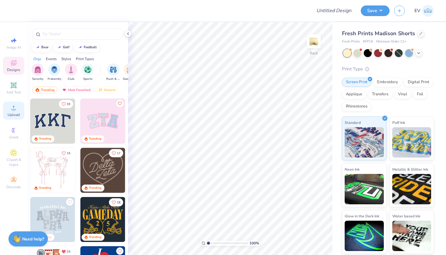
click at [9, 109] on div "Upload" at bounding box center [13, 111] width 21 height 18
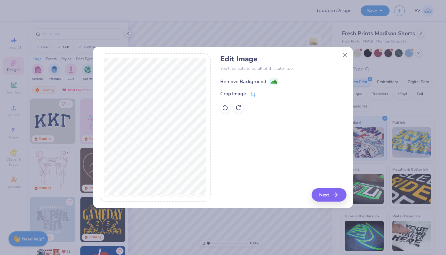
click at [255, 82] on div "Remove Background" at bounding box center [243, 81] width 46 height 7
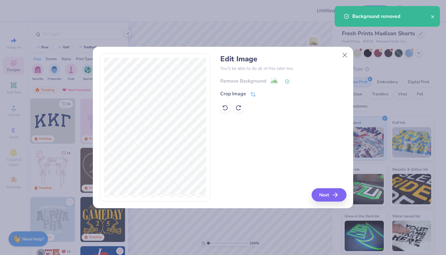
click at [335, 195] on icon "button" at bounding box center [334, 194] width 7 height 7
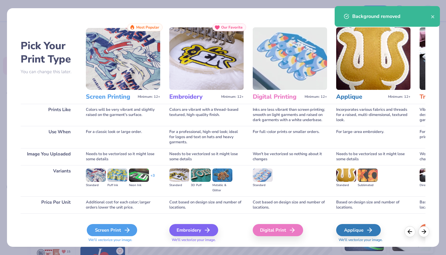
click at [106, 227] on div "Screen Print" at bounding box center [112, 230] width 50 height 12
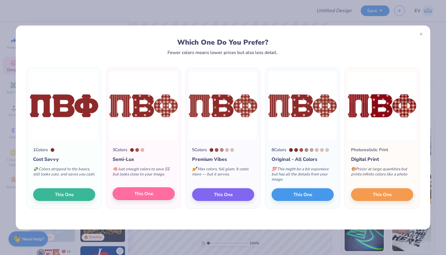
click at [162, 192] on button "This One" at bounding box center [144, 193] width 62 height 13
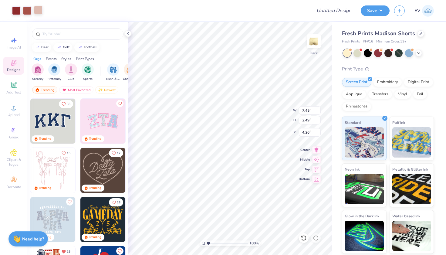
click at [38, 10] on div at bounding box center [38, 10] width 8 height 8
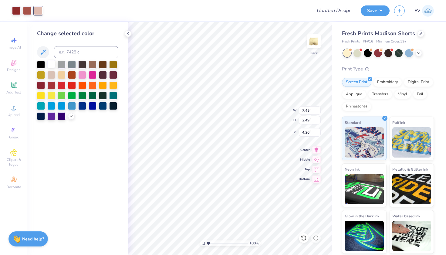
click at [49, 66] on div at bounding box center [51, 64] width 8 height 8
click at [28, 9] on div at bounding box center [27, 10] width 8 height 8
click at [50, 66] on div at bounding box center [51, 64] width 8 height 8
click at [302, 237] on icon at bounding box center [304, 238] width 6 height 6
click at [29, 12] on div at bounding box center [27, 10] width 8 height 8
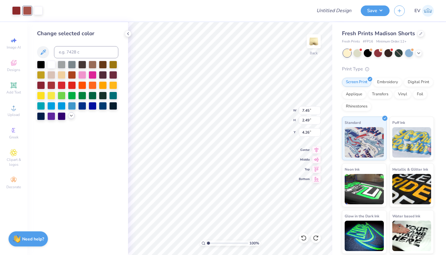
click at [72, 118] on icon at bounding box center [71, 115] width 5 height 5
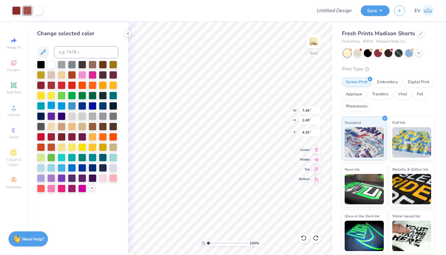
click at [52, 106] on div at bounding box center [51, 105] width 8 height 8
click at [113, 157] on div at bounding box center [113, 157] width 8 height 8
click at [15, 10] on div at bounding box center [16, 10] width 8 height 8
click at [114, 159] on div at bounding box center [113, 157] width 8 height 8
click at [40, 167] on div at bounding box center [41, 167] width 8 height 8
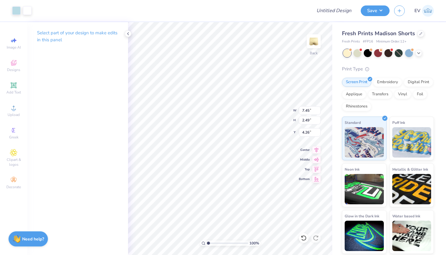
type input "2.33"
type input "0.78"
type input "2.13"
click at [347, 12] on input "Design Title" at bounding box center [341, 11] width 30 height 12
type input "zeta shorts"
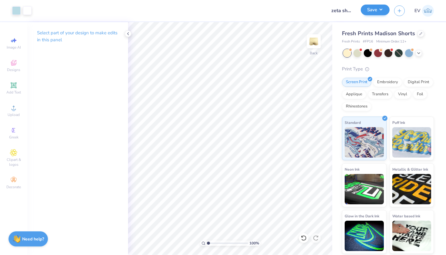
click at [373, 12] on button "Save" at bounding box center [375, 10] width 29 height 11
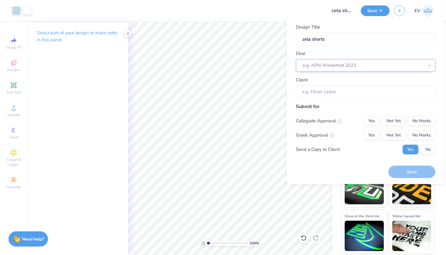
click at [335, 67] on div "e.g. APhi Winterfest 2023" at bounding box center [363, 65] width 121 height 7
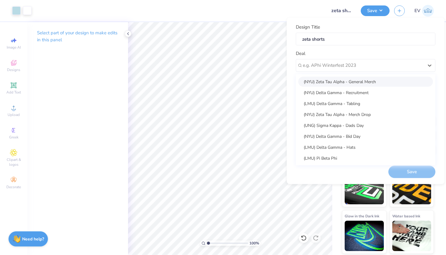
click at [335, 81] on div "(NYU) Zeta Tau Alpha - General Merch" at bounding box center [365, 81] width 135 height 10
type input "[PERSON_NAME]"
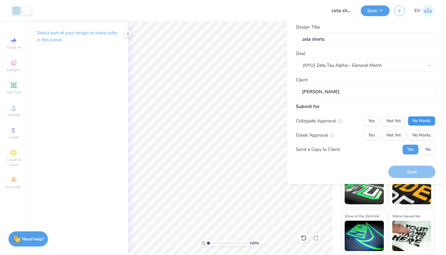
click at [422, 119] on button "No Marks" at bounding box center [422, 121] width 28 height 10
click at [403, 130] on button "Not Yet" at bounding box center [393, 135] width 23 height 10
click at [399, 166] on button "Save" at bounding box center [411, 172] width 47 height 12
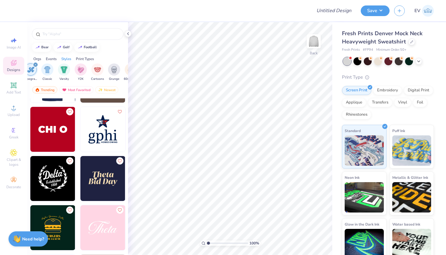
scroll to position [2244, 0]
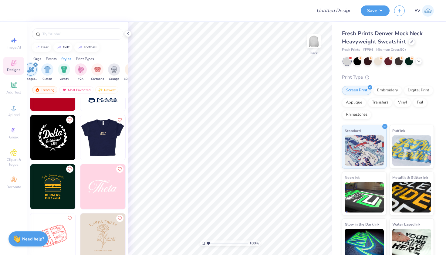
click at [94, 136] on div at bounding box center [102, 137] width 135 height 45
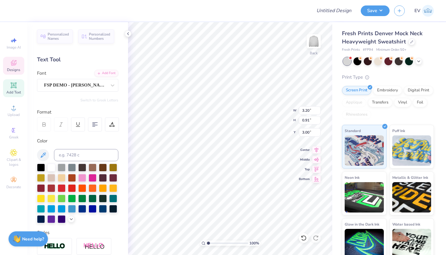
type textarea "Dee Gee"
type input "2.61"
type input "0.49"
type input "0.43"
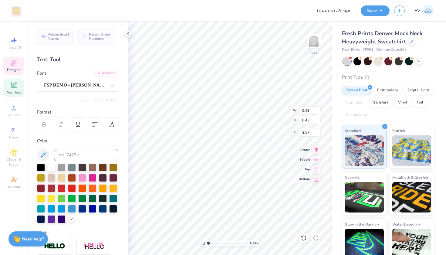
type input "3.67"
type input "2.80"
type input "9.06"
type input "2.18"
type input "1.91"
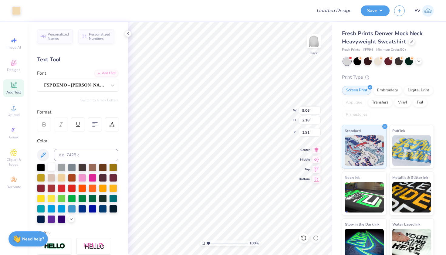
click at [50, 164] on div at bounding box center [51, 167] width 8 height 8
click at [52, 168] on div at bounding box center [51, 167] width 8 height 8
click at [16, 8] on div at bounding box center [16, 10] width 8 height 8
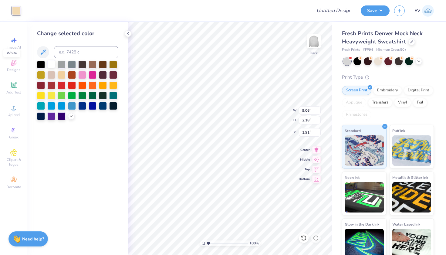
click at [51, 68] on div at bounding box center [51, 64] width 8 height 8
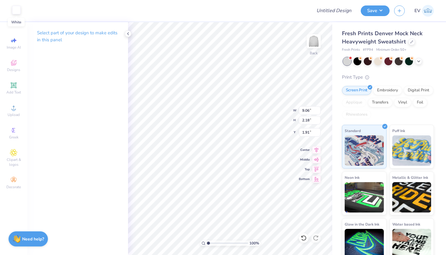
click at [12, 8] on div at bounding box center [16, 10] width 8 height 8
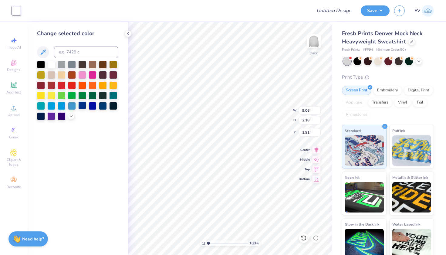
click at [80, 107] on div at bounding box center [82, 105] width 8 height 8
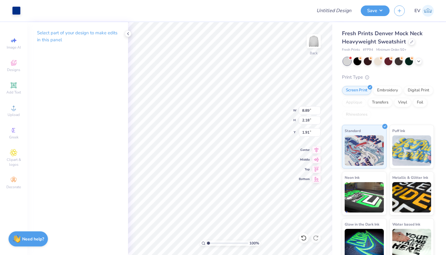
click at [125, 31] on div "Select part of your design to make edits in this panel" at bounding box center [77, 38] width 101 height 33
click at [127, 33] on icon at bounding box center [128, 33] width 5 height 5
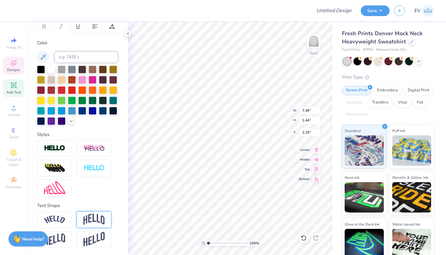
scroll to position [98, 0]
click at [92, 213] on div at bounding box center [93, 219] width 35 height 17
type input "2.86"
type input "1.58"
type input "0.49"
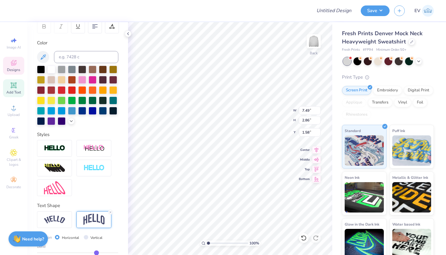
type input "0.49"
type input "0.48"
type input "0.47"
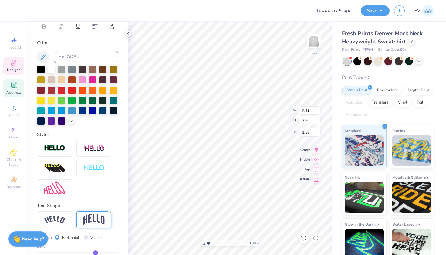
type input "0.46"
type input "0.45"
type input "0.44"
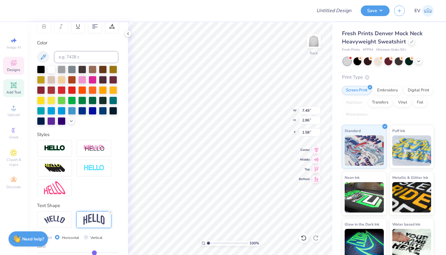
type input "0.44"
type input "0.43"
type input "0.42"
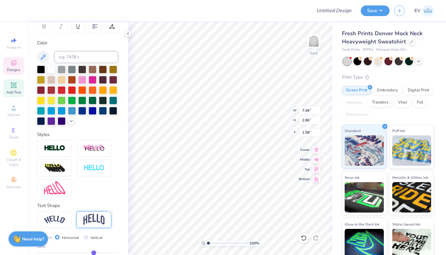
type input "0.41"
type input "0.4"
type input "0.40"
type input "0.39"
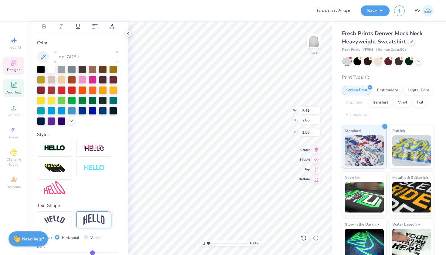
type input "0.39"
type input "0.38"
type input "0.37"
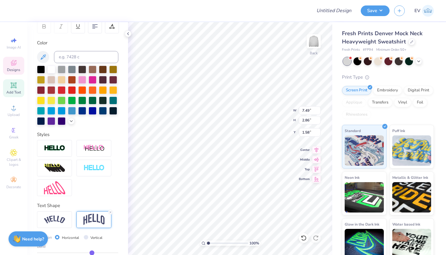
type input "0.36"
type input "0.35"
type input "0.34"
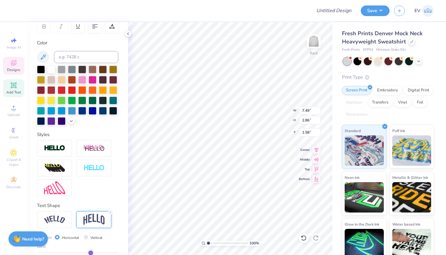
type input "0.34"
type input "0.33"
type input "0.32"
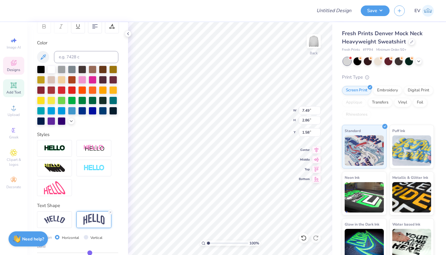
type input "0.31"
type input "0.3"
type input "0.30"
type input "0.29"
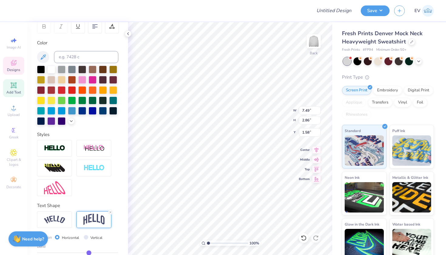
type input "0.29"
type input "0.28"
type input "0.27"
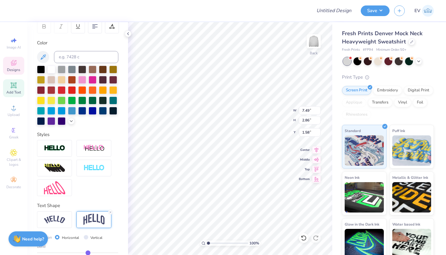
type input "0.26"
type input "0.25"
type input "0.24"
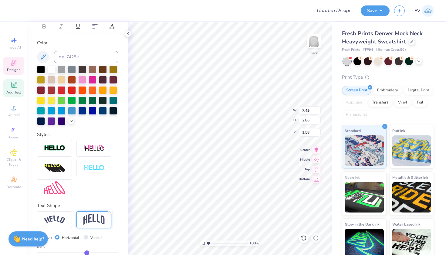
type input "0.24"
type input "0.23"
type input "0.22"
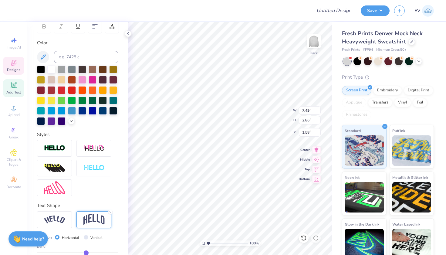
type input "0.21"
type input "0.2"
type input "0.20"
type input "0.19"
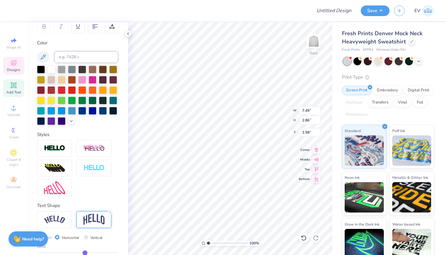
type input "0.19"
type input "0.18"
drag, startPoint x: 97, startPoint y: 252, endPoint x: 85, endPoint y: 253, distance: 12.5
type input "0.18"
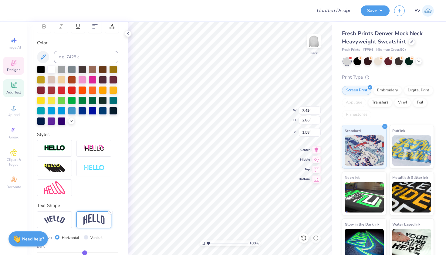
click at [85, 253] on input "range" at bounding box center [77, 252] width 81 height 1
type input "1.91"
type input "2.05"
type input "0.19"
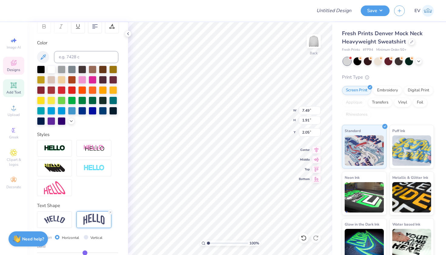
type input "0.2"
type input "0.20"
type input "0.21"
type input "0.22"
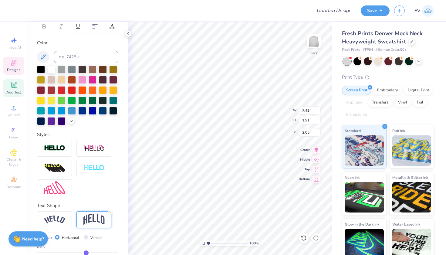
type input "0.22"
type input "0.23"
click at [86, 253] on input "range" at bounding box center [77, 252] width 81 height 1
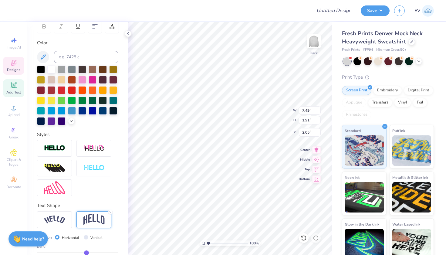
type input "2.05"
type input "1.98"
type input "0.24"
type input "0.25"
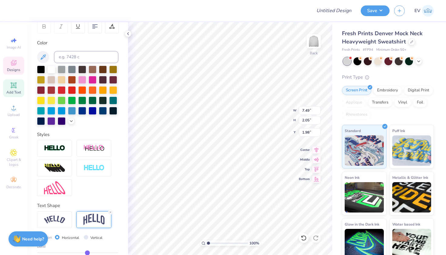
type input "0.25"
type input "0.26"
type input "0.27"
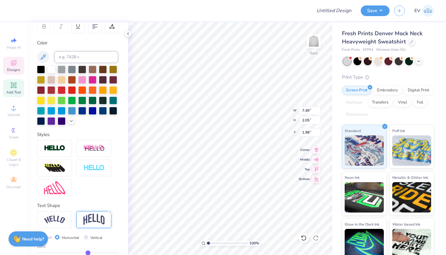
type input "0.28"
type input "0.29"
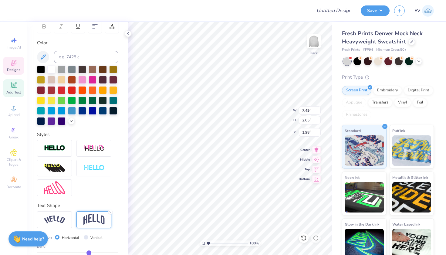
click at [89, 253] on input "range" at bounding box center [77, 252] width 81 height 1
type input "2.22"
type input "1.90"
type input "3.75"
type input "7.49"
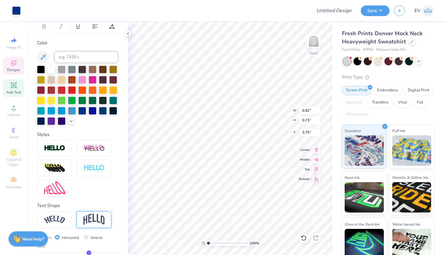
type input "2.22"
type input "1.90"
type input "9.50"
type input "2.81"
type input "1.59"
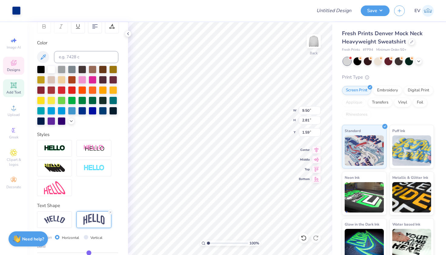
type input "0.75"
type input "0.66"
type input "1.87"
type input "0.82"
type input "0.73"
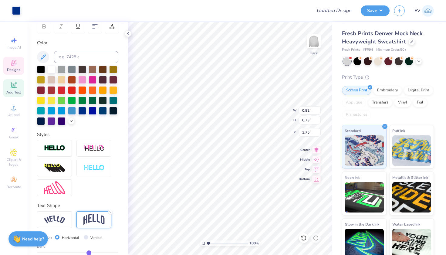
type input "3.68"
click at [328, 16] on input "Design Title" at bounding box center [341, 11] width 30 height 12
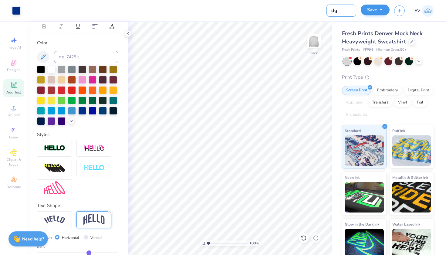
type input "dg"
click at [367, 12] on button "Save" at bounding box center [375, 10] width 29 height 11
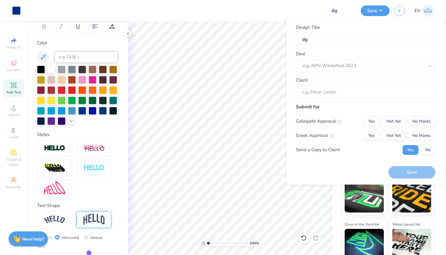
click at [399, 55] on div "Deal e.g. APhi Winterfest 2023" at bounding box center [366, 61] width 140 height 22
click at [395, 60] on div "e.g. APhi Winterfest 2023" at bounding box center [366, 65] width 140 height 13
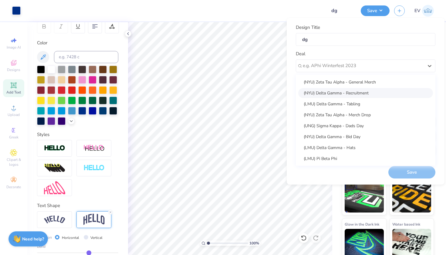
click at [370, 94] on div "(NYU) Delta Gamma - Recruitment" at bounding box center [365, 93] width 135 height 10
type input "Julie Kam"
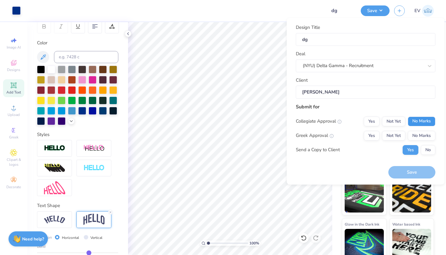
click at [415, 116] on button "No Marks" at bounding box center [422, 121] width 28 height 10
click at [393, 132] on button "Not Yet" at bounding box center [393, 136] width 23 height 10
click at [398, 166] on button "Save" at bounding box center [411, 172] width 47 height 12
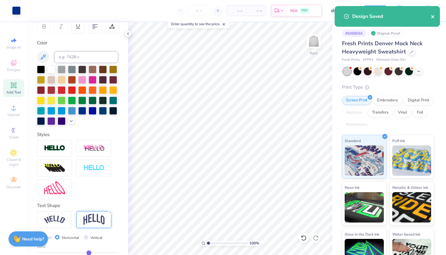
click at [433, 14] on icon "close" at bounding box center [433, 16] width 4 height 5
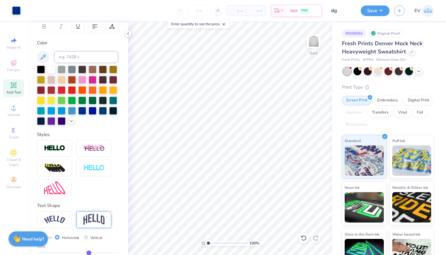
click at [397, 7] on div "Design Saved" at bounding box center [387, 6] width 108 height 2
click at [400, 10] on icon "button" at bounding box center [399, 9] width 5 height 5
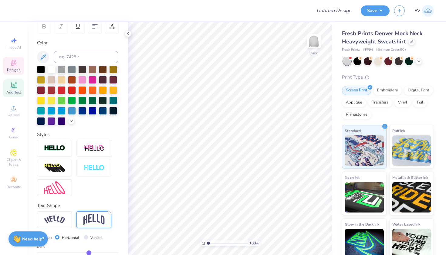
click at [19, 67] on span "Designs" at bounding box center [13, 69] width 13 height 5
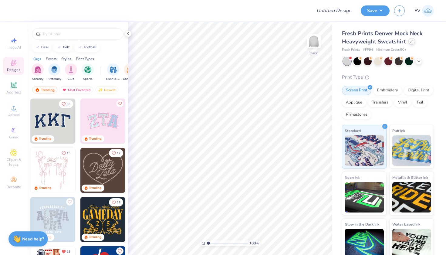
click at [408, 43] on div at bounding box center [411, 41] width 7 height 7
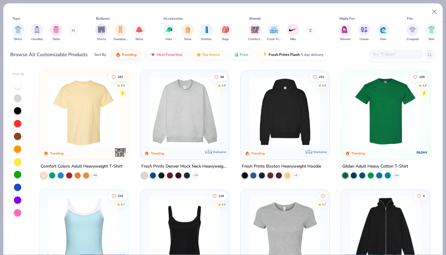
click at [142, 211] on div "119 4.9 Trending" at bounding box center [184, 233] width 89 height 89
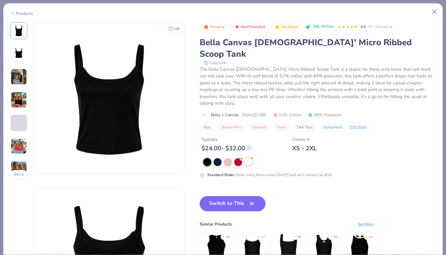
click at [248, 157] on div at bounding box center [248, 161] width 8 height 8
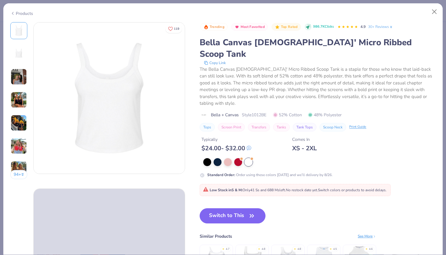
scroll to position [24, 0]
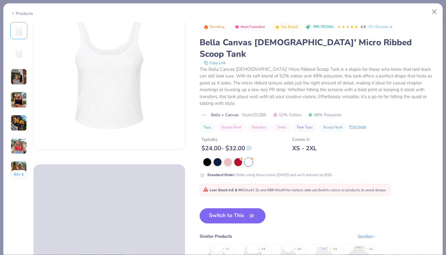
click at [228, 245] on img at bounding box center [216, 259] width 29 height 29
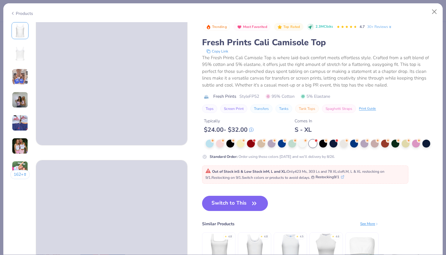
scroll to position [34, 0]
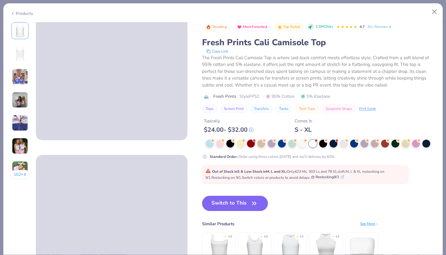
click at [252, 238] on img at bounding box center [254, 247] width 29 height 29
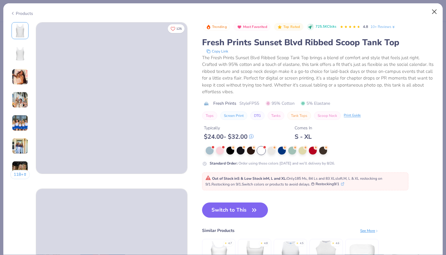
click at [434, 13] on button "Close" at bounding box center [435, 12] width 12 height 12
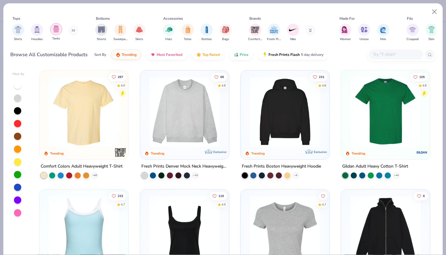
click at [59, 30] on div "filter for Tanks" at bounding box center [56, 29] width 12 height 12
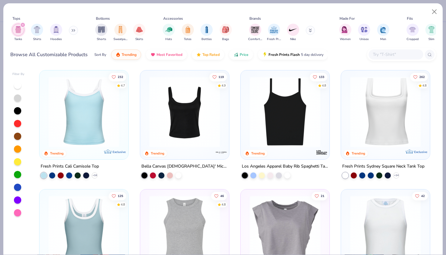
scroll to position [4, 0]
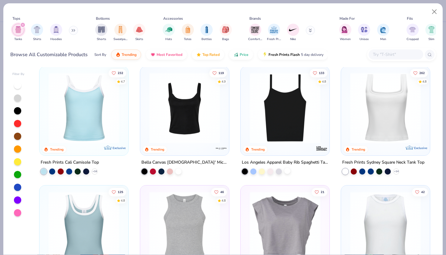
click at [290, 170] on div at bounding box center [287, 171] width 6 height 6
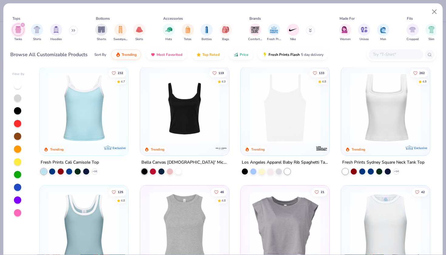
click at [276, 135] on img at bounding box center [285, 107] width 77 height 71
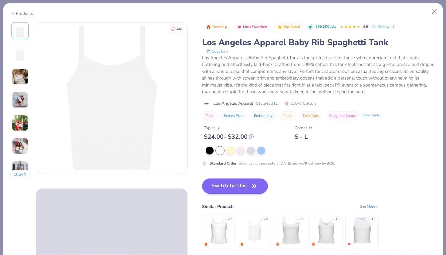
click at [232, 188] on button "Switch to This" at bounding box center [235, 185] width 66 height 15
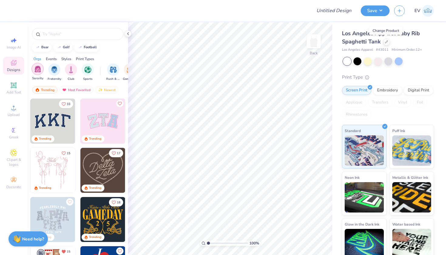
click at [41, 66] on div "filter for Sorority" at bounding box center [38, 69] width 12 height 12
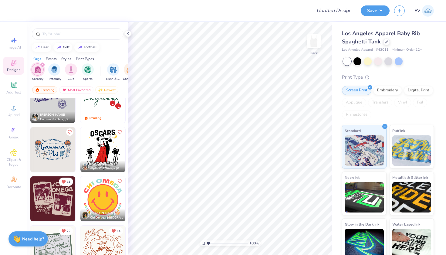
scroll to position [1079, 0]
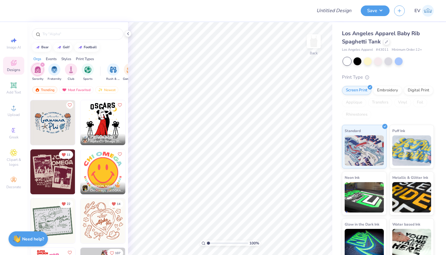
click at [50, 126] on img at bounding box center [52, 122] width 45 height 45
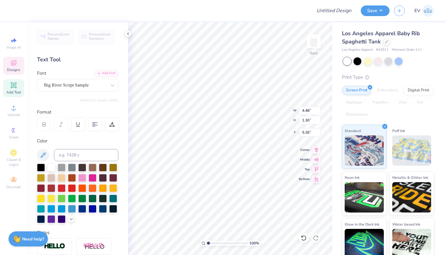
type textarea "Deee Gee"
type input "1.79"
type input "1.45"
type input "6.50"
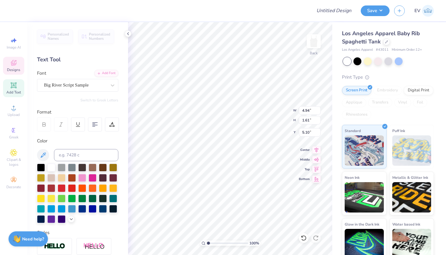
scroll to position [0, 0]
type textarea "Delta"
type textarea "Dee"
type textarea "Dee Gee"
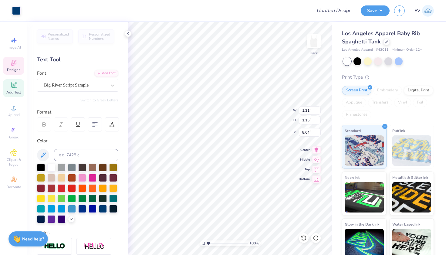
type input "6.58"
type input "9.62"
type input "4.41"
type input "1.61"
type input "5.69"
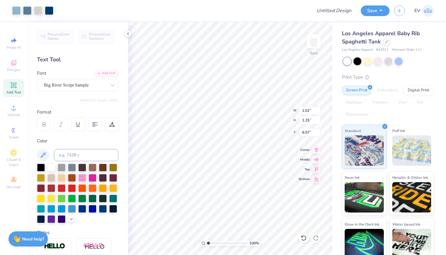
type input "6.72"
type input "5.54"
type input "6.82"
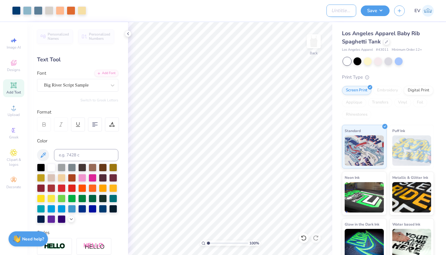
click at [339, 6] on input "Design Title" at bounding box center [341, 11] width 30 height 12
type input "dg"
type input "1.80"
click at [367, 14] on button "Save" at bounding box center [375, 10] width 29 height 11
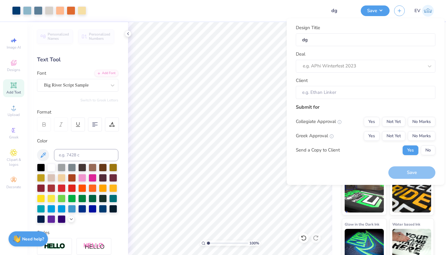
click at [382, 59] on div "Deal e.g. APhi Winterfest 2023" at bounding box center [366, 62] width 140 height 22
click at [376, 65] on div at bounding box center [363, 66] width 121 height 8
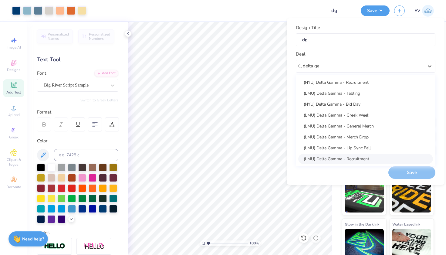
click at [351, 156] on div "(LMU) Delta Gamma - Recruitment" at bounding box center [365, 159] width 135 height 10
type input "delta ga"
type input "Isabella Perez"
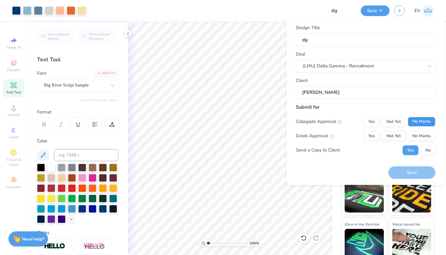
click at [416, 121] on button "No Marks" at bounding box center [422, 122] width 28 height 10
click at [392, 131] on button "Not Yet" at bounding box center [393, 136] width 23 height 10
click at [404, 171] on button "Save" at bounding box center [411, 172] width 47 height 12
